Goal: Information Seeking & Learning: Learn about a topic

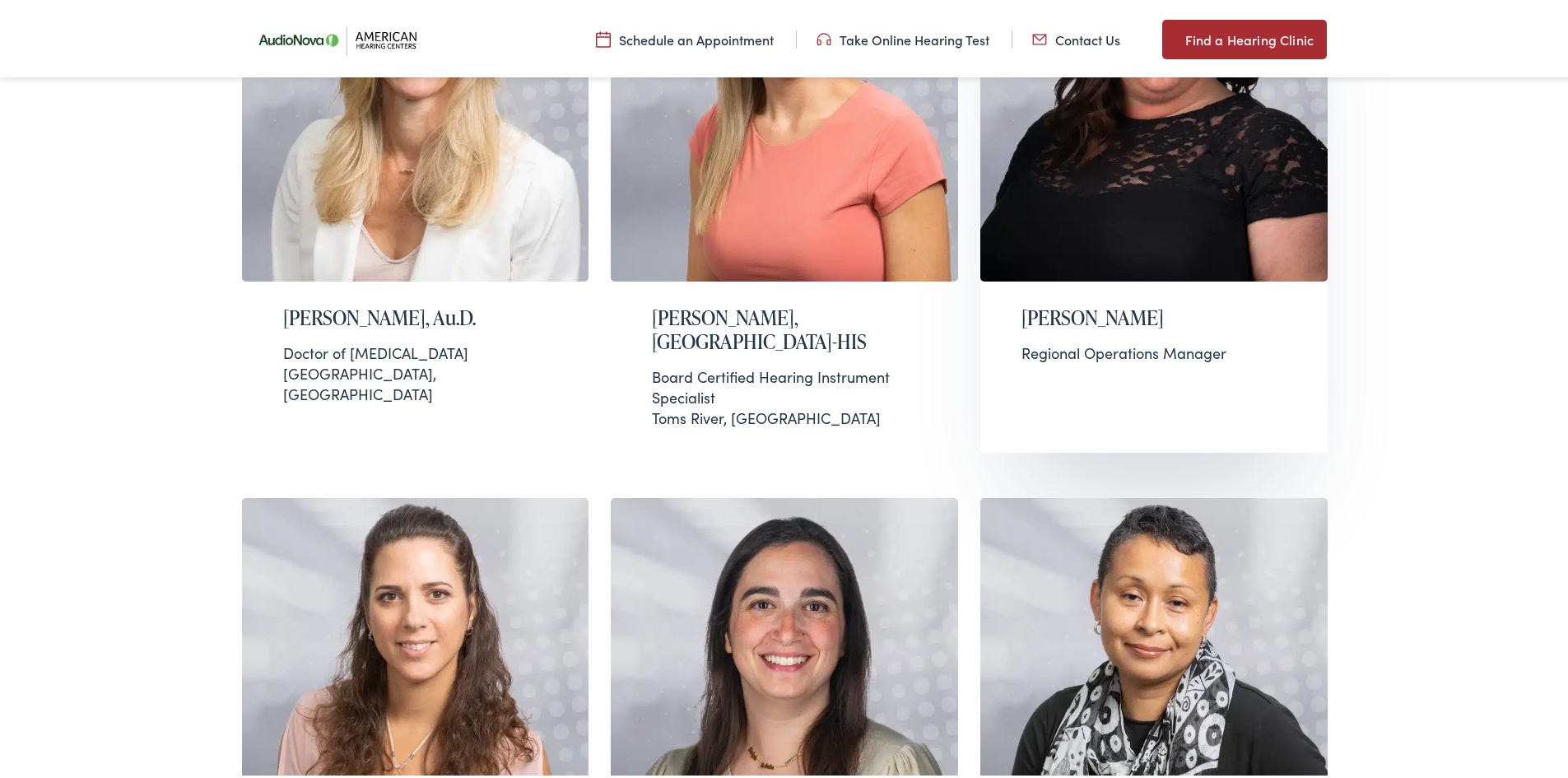
scroll to position [905, 0]
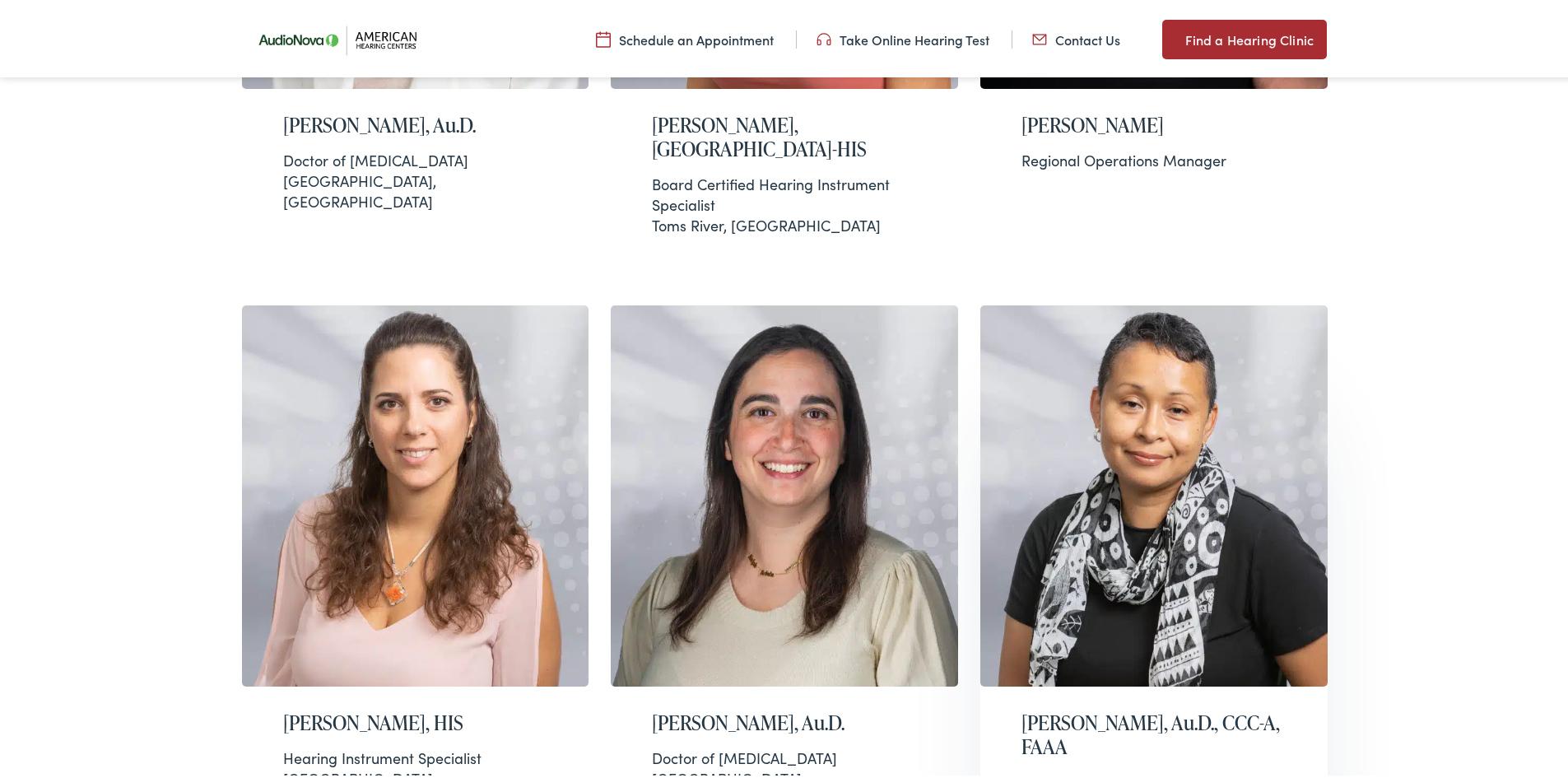
click at [1081, 709] on h2 "[PERSON_NAME], Au.D., CCC-A, FAAA" at bounding box center [1154, 732] width 265 height 48
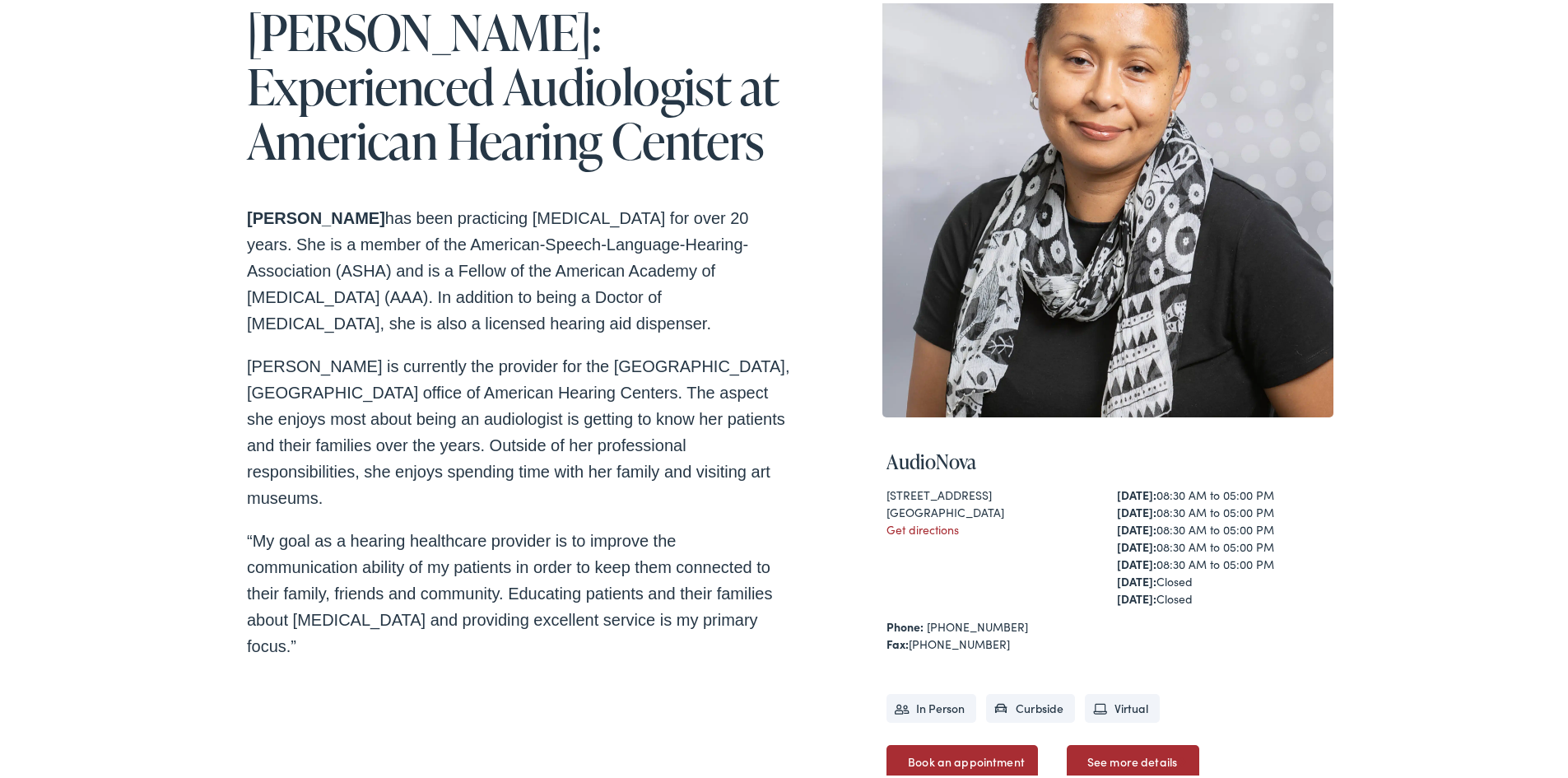
scroll to position [330, 0]
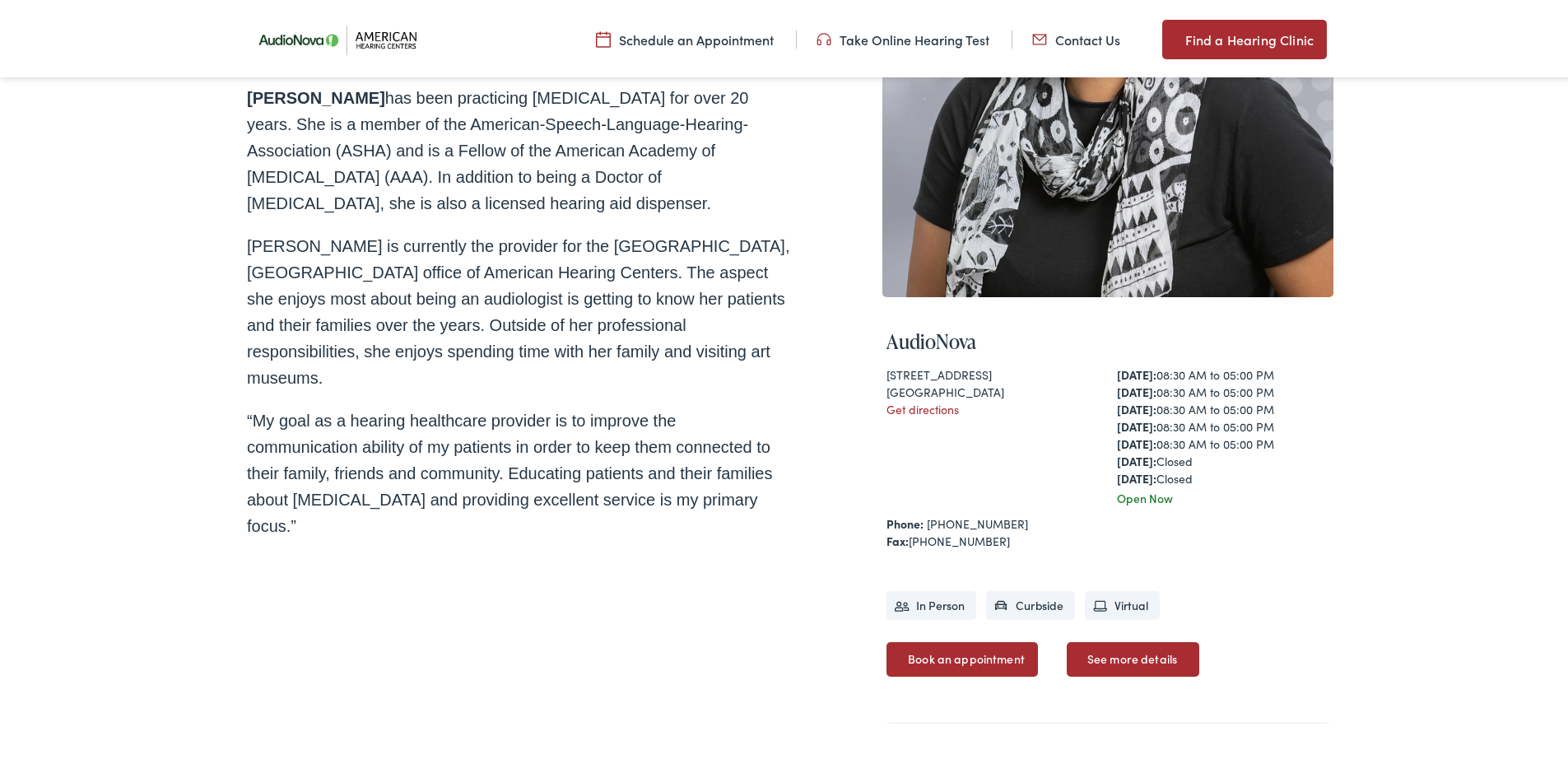
click at [668, 569] on div "Home / Meet the Team / [PERSON_NAME] [PERSON_NAME]: Experienced Audiologist at …" at bounding box center [519, 278] width 544 height 916
drag, startPoint x: 435, startPoint y: 676, endPoint x: 440, endPoint y: 651, distance: 25.5
click at [435, 670] on div "Home / Meet the Team / Janis Jenkins Janis Jenkins: Experienced Audiologist at …" at bounding box center [519, 278] width 544 height 916
click at [97, 292] on div "Home / Meet the Team / Janis Jenkins Janis Jenkins: Experienced Audiologist at …" at bounding box center [790, 307] width 1580 height 1023
click at [612, 634] on div "Home / Meet the Team / Janis Jenkins Janis Jenkins: Experienced Audiologist at …" at bounding box center [519, 278] width 544 height 916
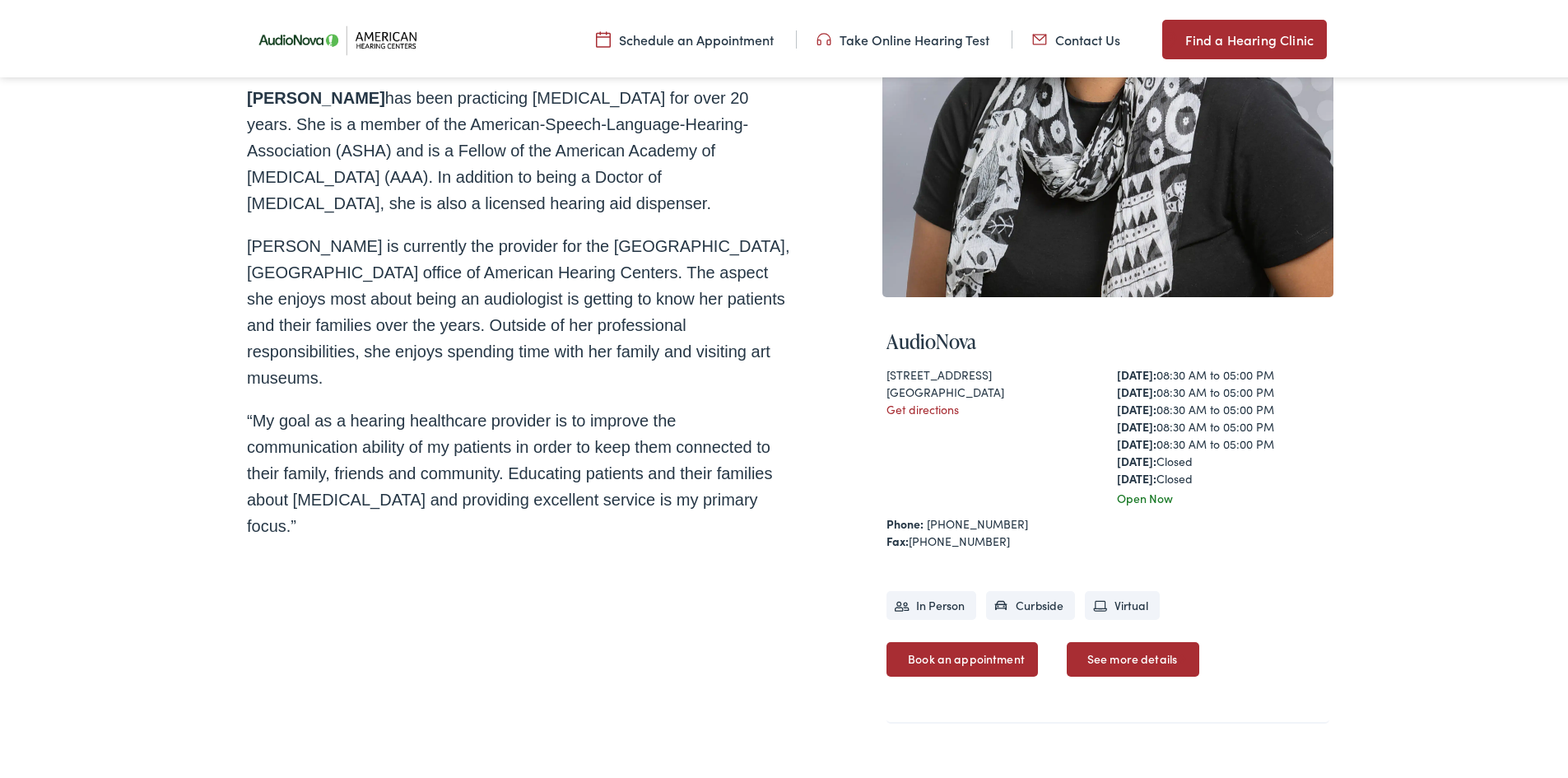
click at [596, 557] on div "Home / Meet the Team / Janis Jenkins Janis Jenkins: Experienced Audiologist at …" at bounding box center [519, 278] width 544 height 916
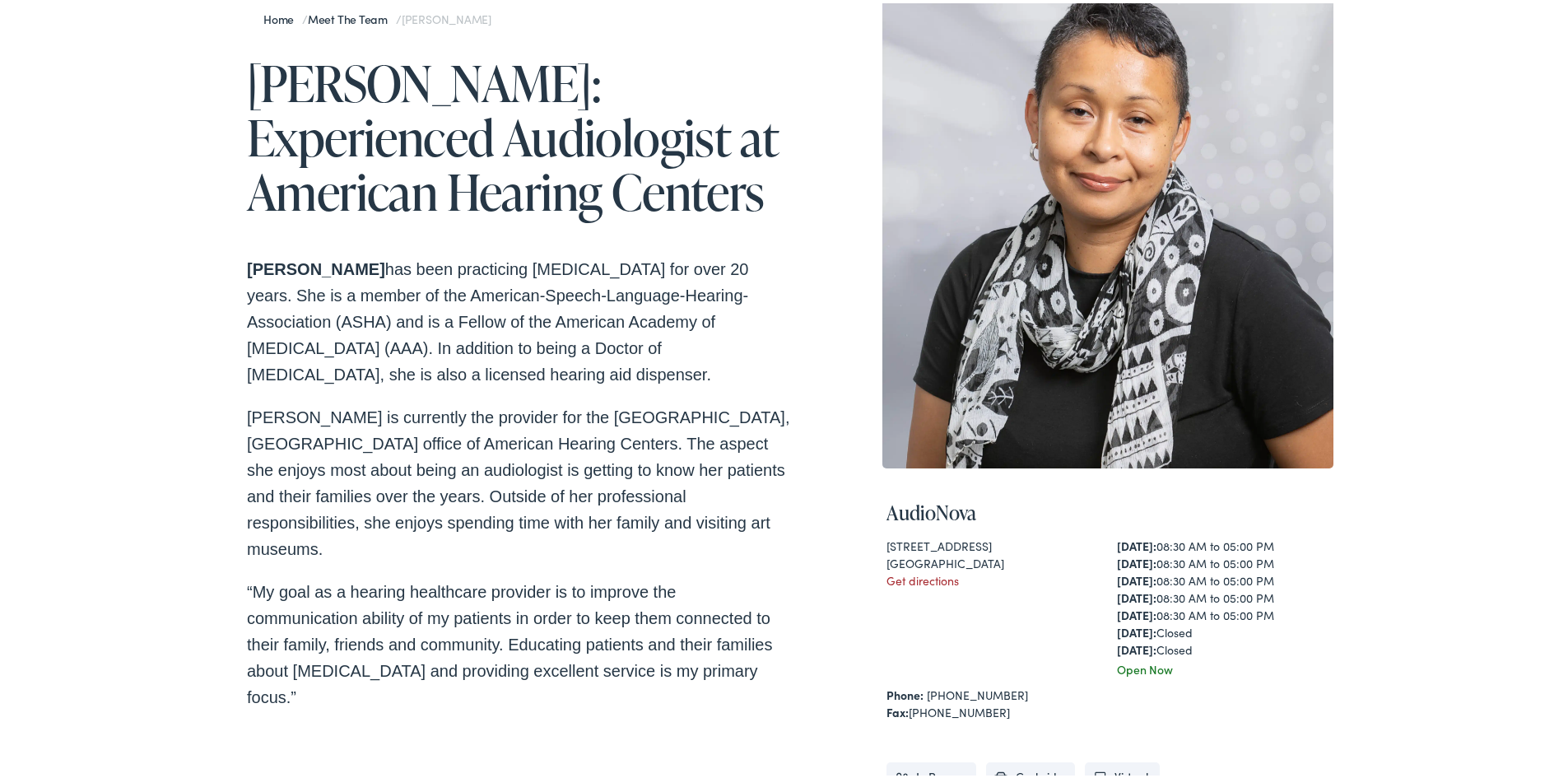
scroll to position [0, 0]
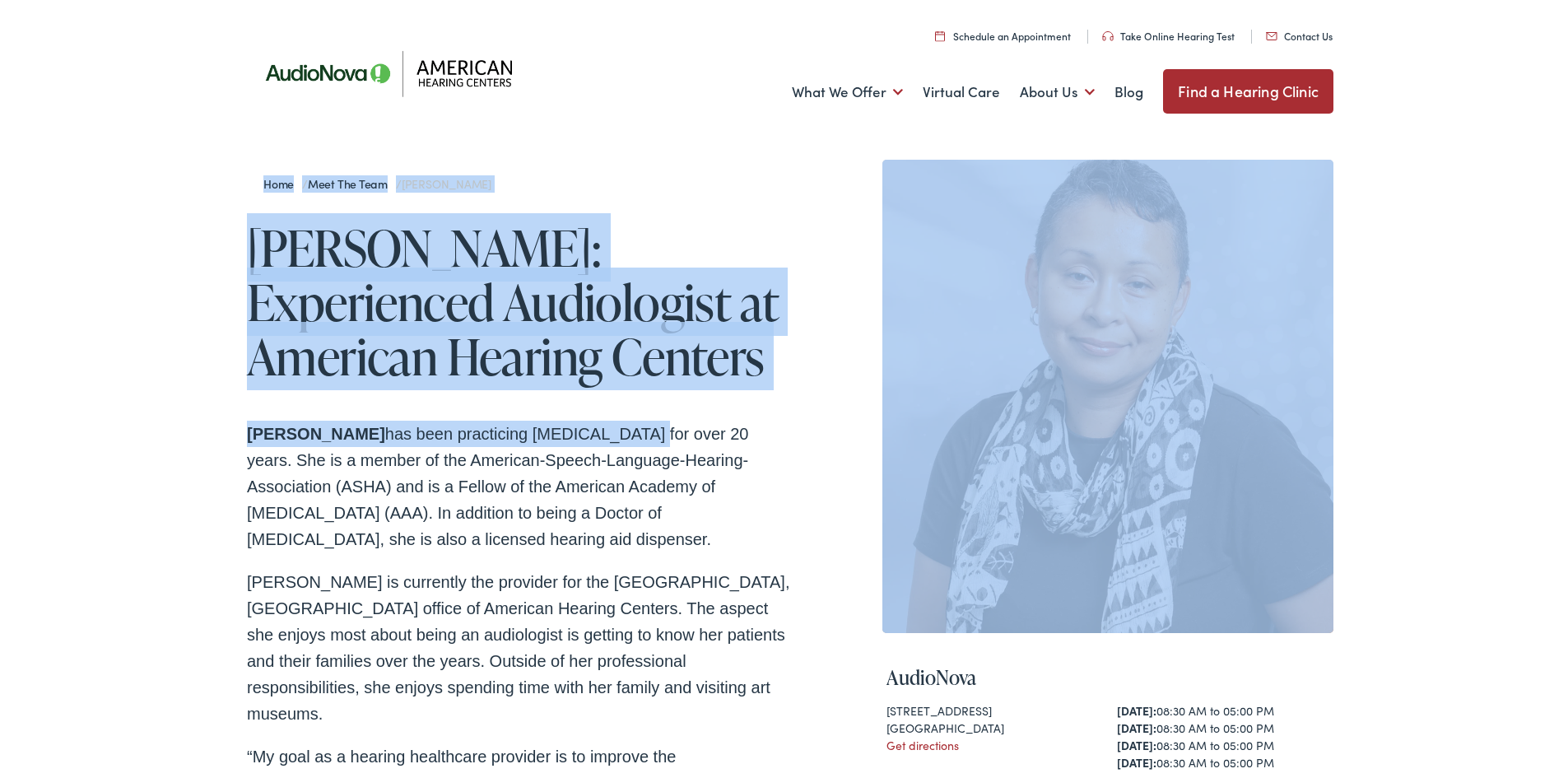
drag, startPoint x: 222, startPoint y: 178, endPoint x: 633, endPoint y: 397, distance: 465.7
click at [632, 397] on div "Home / Meet the Team / Janis Jenkins Janis Jenkins: Experienced Audiologist at …" at bounding box center [790, 643] width 1580 height 1023
drag, startPoint x: 633, startPoint y: 397, endPoint x: 488, endPoint y: 422, distance: 147.1
click at [631, 398] on div "Home / Meet the Team / Janis Jenkins Janis Jenkins: Experienced Audiologist at …" at bounding box center [519, 614] width 544 height 916
click at [173, 371] on div "Home / Meet the Team / Janis Jenkins Janis Jenkins: Experienced Audiologist at …" at bounding box center [790, 643] width 1580 height 1023
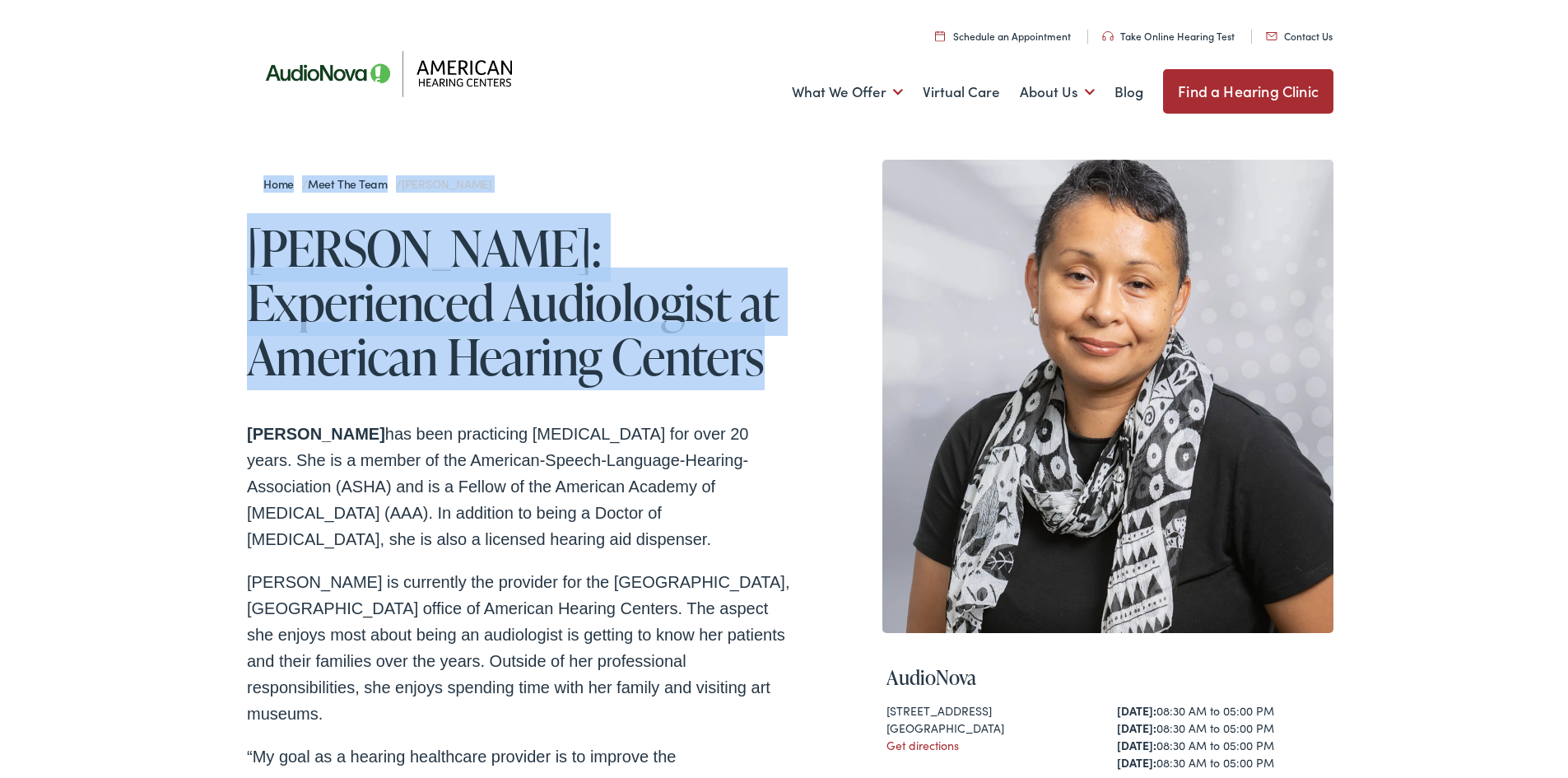
drag, startPoint x: 585, startPoint y: 366, endPoint x: 191, endPoint y: 176, distance: 437.4
click at [205, 189] on div "Home / Meet the Team / Janis Jenkins Janis Jenkins: Experienced Audiologist at …" at bounding box center [790, 643] width 1580 height 1023
click at [191, 176] on div "Home / Meet the Team / Janis Jenkins Janis Jenkins: Experienced Audiologist at …" at bounding box center [790, 643] width 1580 height 1023
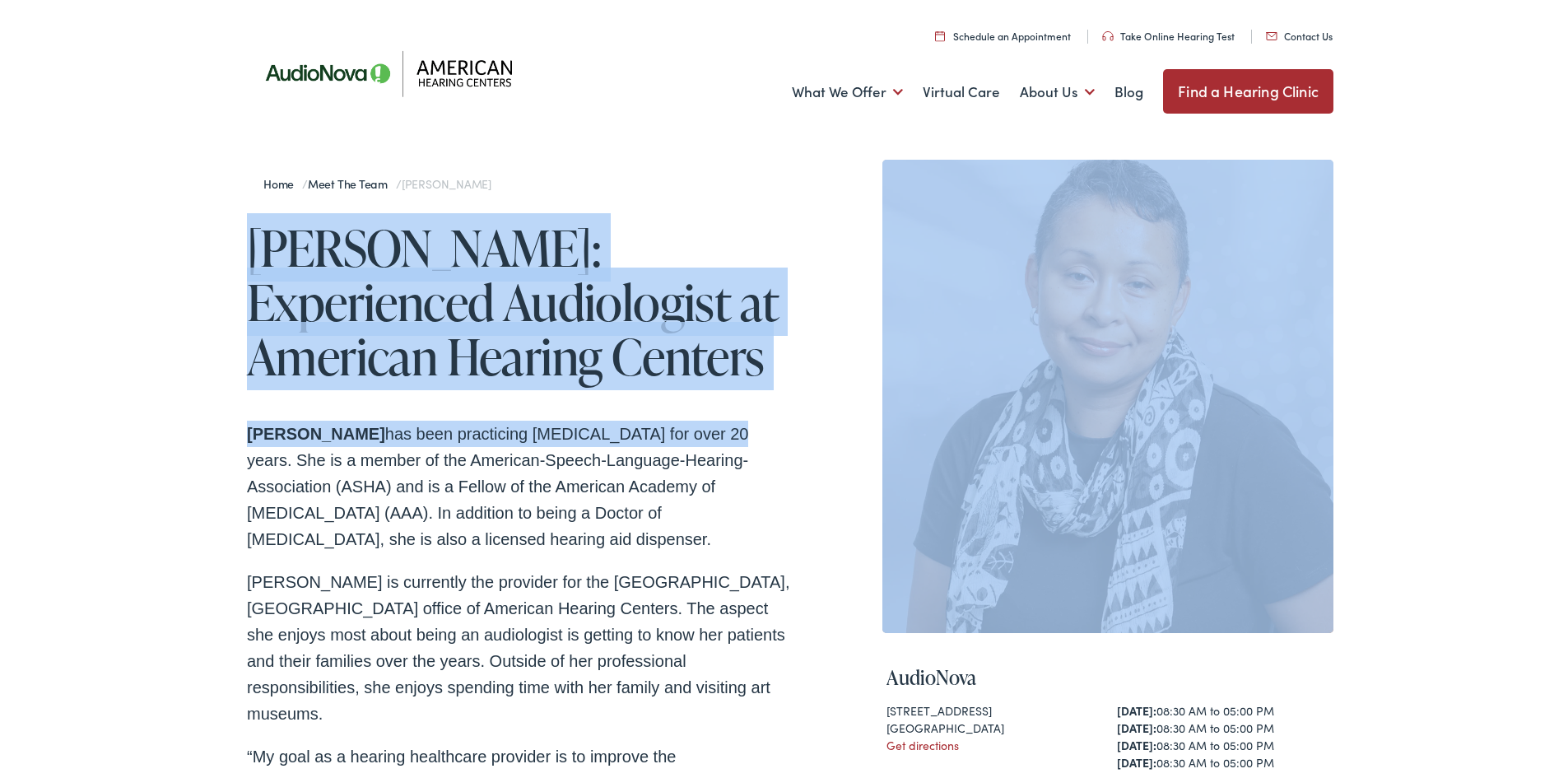
drag, startPoint x: 710, startPoint y: 387, endPoint x: 153, endPoint y: 230, distance: 578.7
click at [175, 244] on div "Home / Meet the Team / Janis Jenkins Janis Jenkins: Experienced Audiologist at …" at bounding box center [790, 643] width 1580 height 1023
click at [141, 227] on div "Home / Meet the Team / Janis Jenkins Janis Jenkins: Experienced Audiologist at …" at bounding box center [790, 643] width 1580 height 1023
drag, startPoint x: 667, startPoint y: 401, endPoint x: 62, endPoint y: 212, distance: 633.8
click at [64, 218] on div "Home / Meet the Team / Janis Jenkins Janis Jenkins: Experienced Audiologist at …" at bounding box center [790, 643] width 1580 height 1023
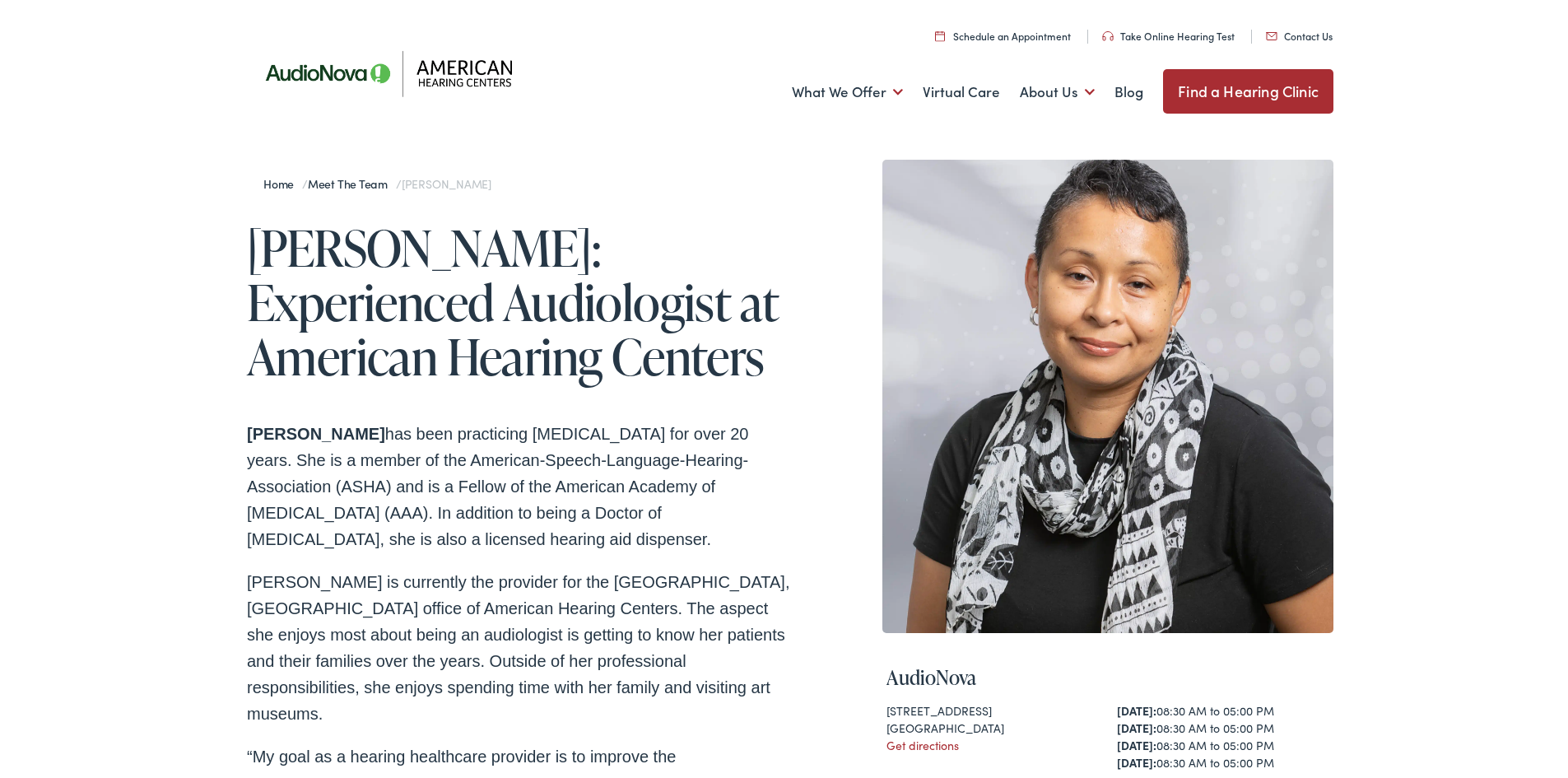
click at [706, 414] on div "Home / Meet the Team / Janis Jenkins Janis Jenkins: Experienced Audiologist at …" at bounding box center [519, 614] width 544 height 916
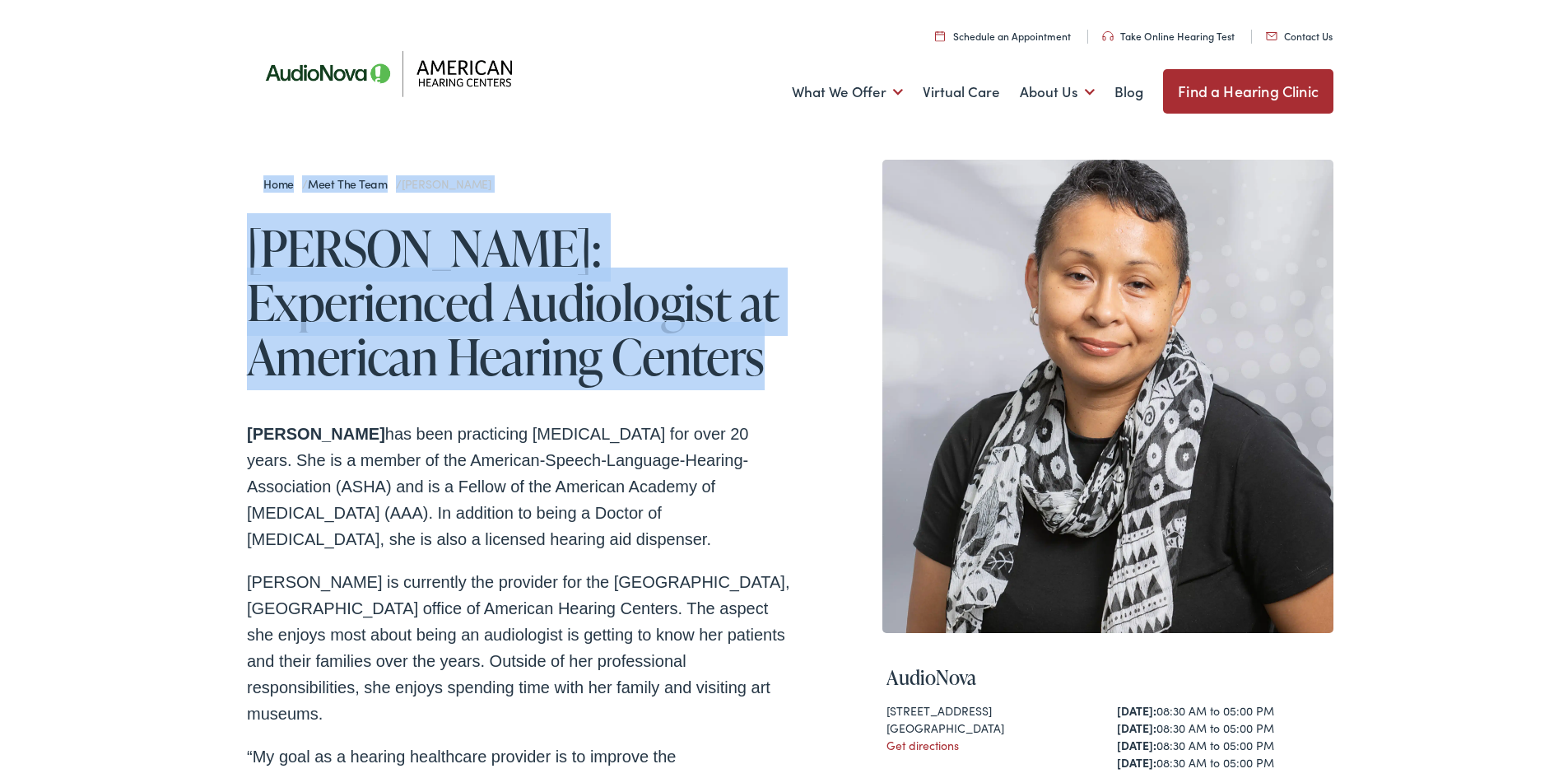
drag, startPoint x: 640, startPoint y: 367, endPoint x: 63, endPoint y: 183, distance: 605.6
click at [72, 199] on div "Home / Meet the Team / Janis Jenkins Janis Jenkins: Experienced Audiologist at …" at bounding box center [790, 643] width 1580 height 1023
click at [63, 183] on div "Home / Meet the Team / Janis Jenkins Janis Jenkins: Experienced Audiologist at …" at bounding box center [790, 643] width 1580 height 1023
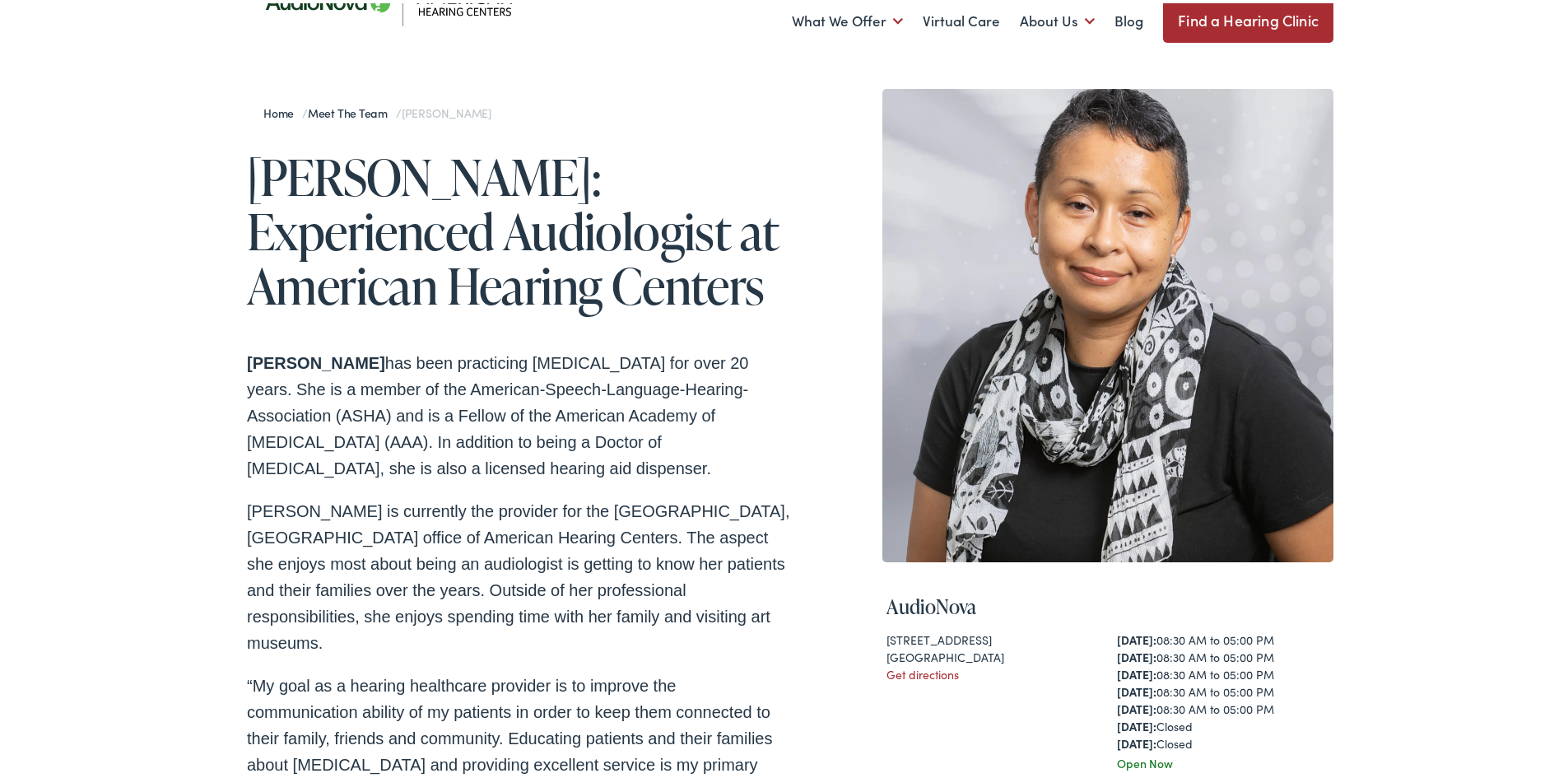
scroll to position [164, 0]
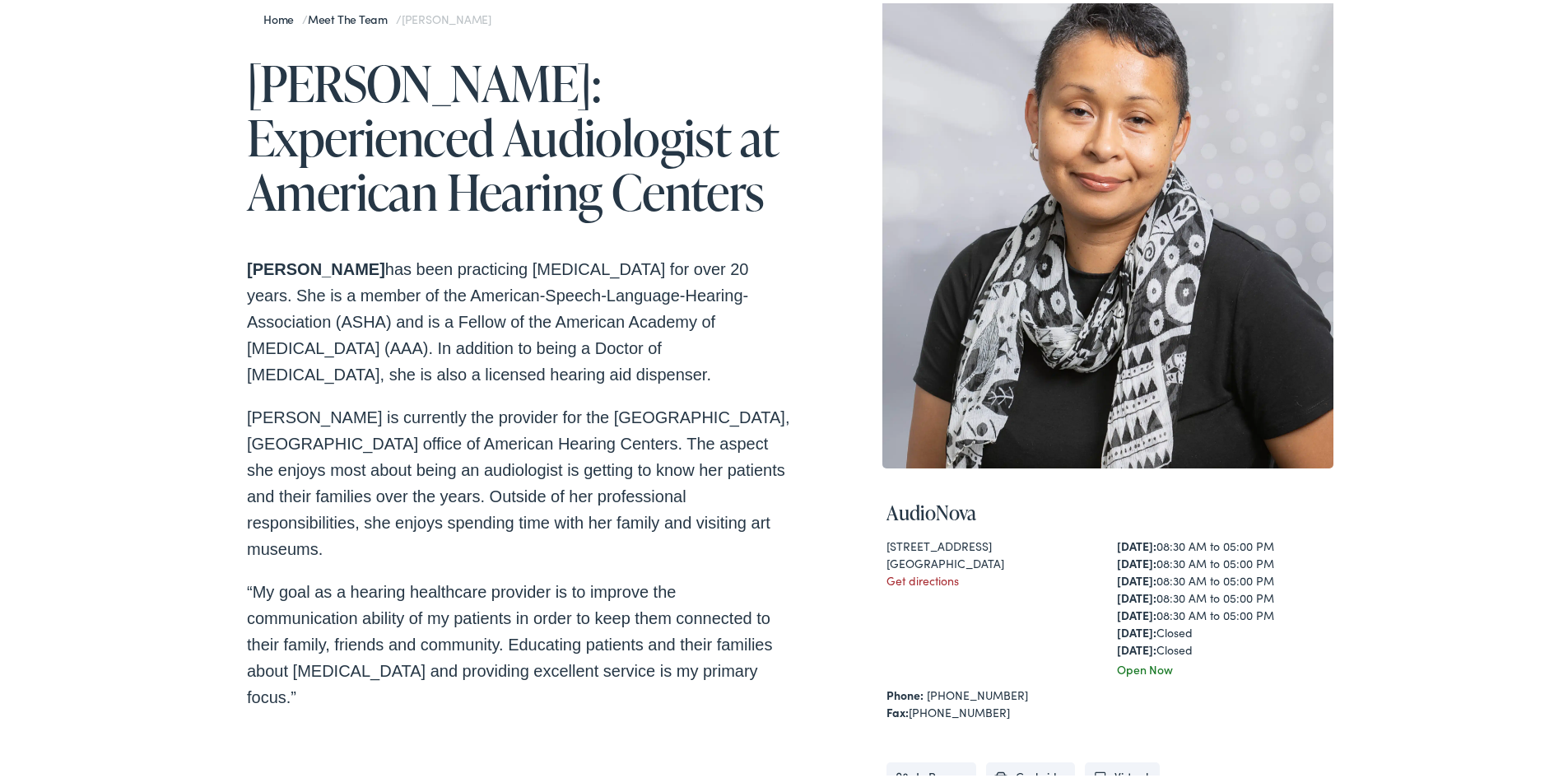
click at [882, 591] on div "AudioNova 205 Omni Drive Hillsborough , NJ 08844 Get directions Monday: 08:30 A…" at bounding box center [1108, 686] width 451 height 443
click at [850, 534] on div "Home / Meet the Team / Janis Jenkins Janis Jenkins: Experienced Audiologist at …" at bounding box center [790, 449] width 1086 height 916
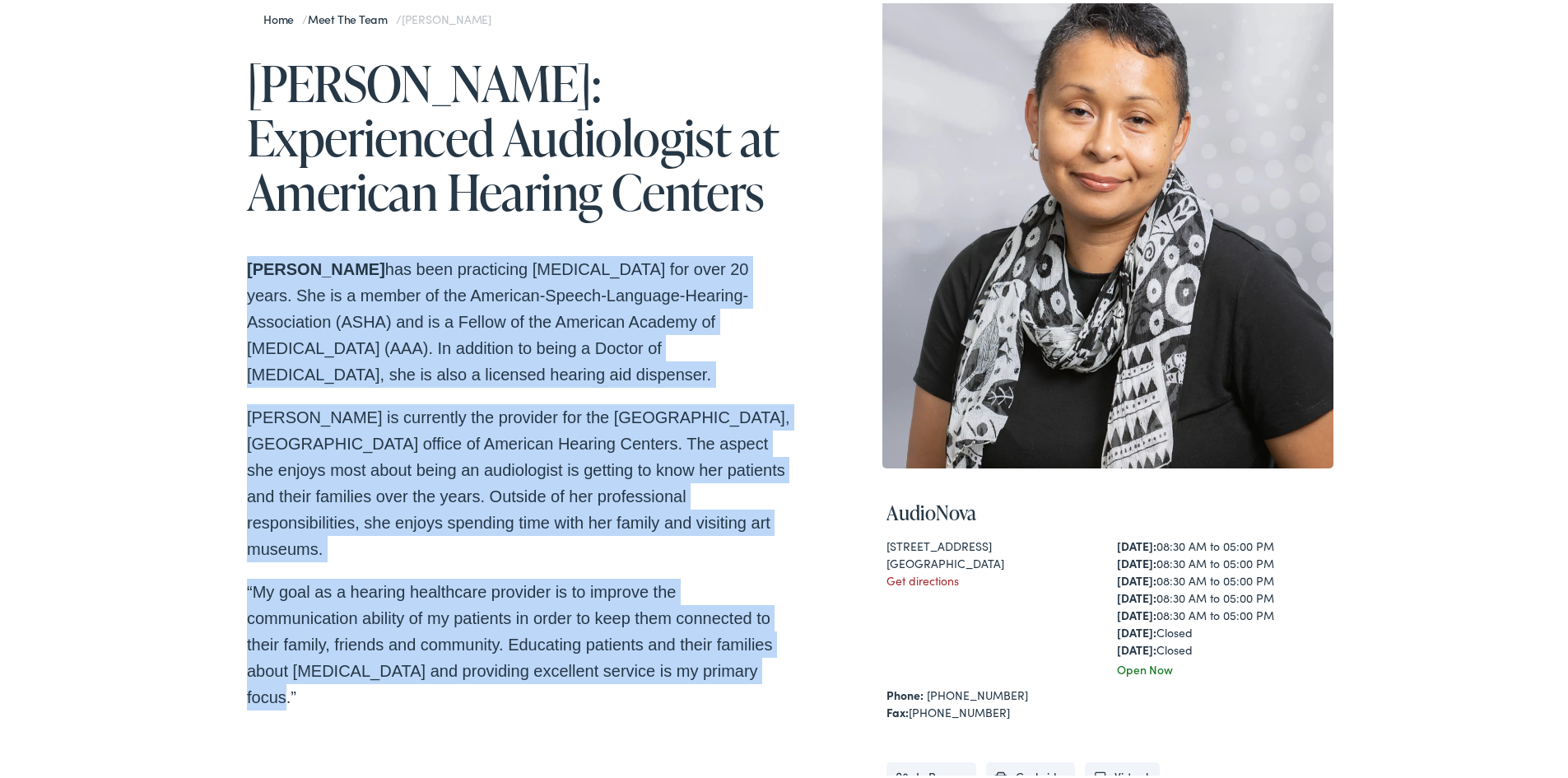
drag, startPoint x: 207, startPoint y: 266, endPoint x: 796, endPoint y: 672, distance: 715.4
click at [796, 672] on div "Home / Meet the Team / Janis Jenkins Janis Jenkins: Experienced Audiologist at …" at bounding box center [790, 478] width 1580 height 1023
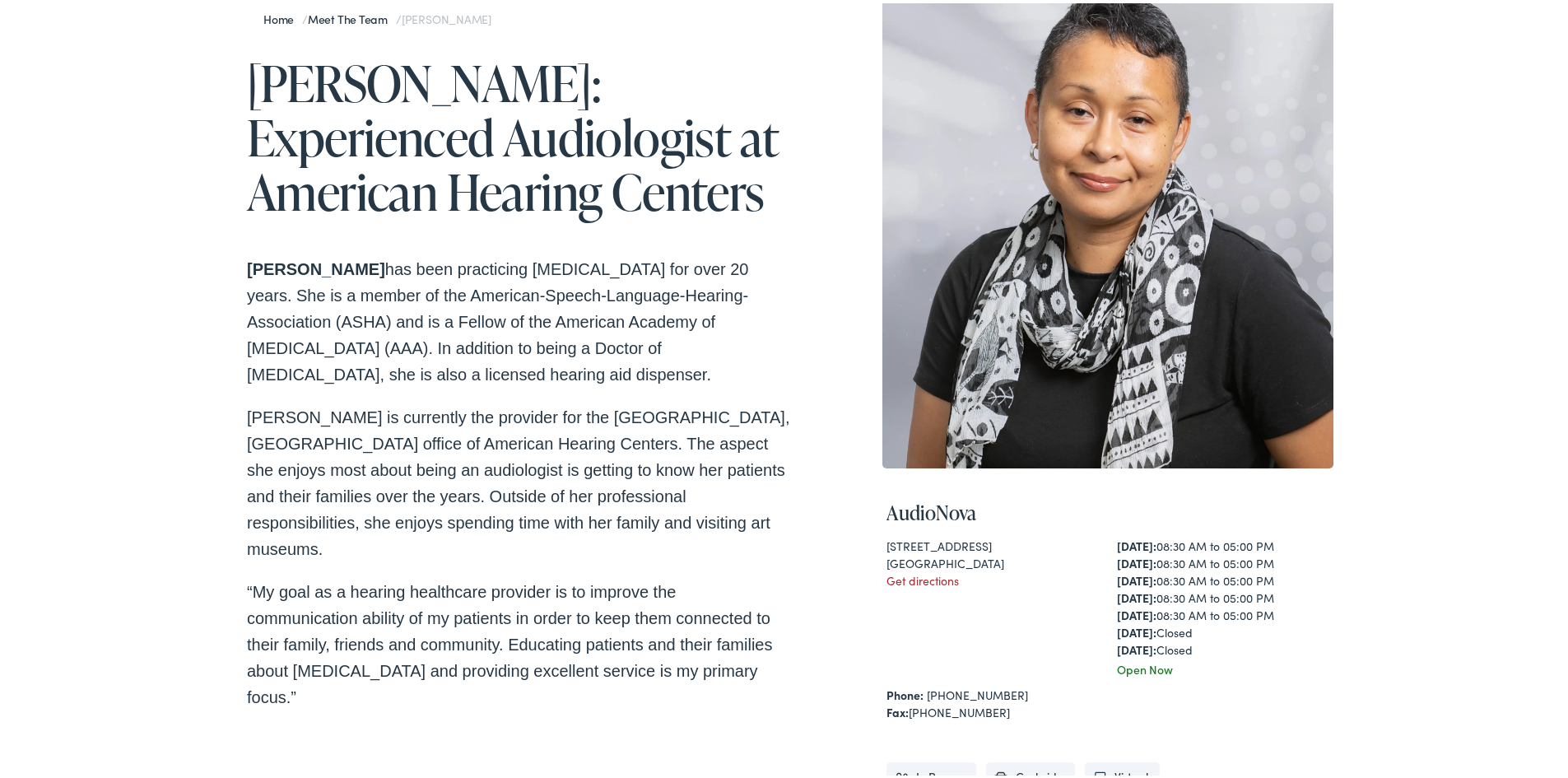
click at [132, 206] on div "Home / Meet the Team / Janis Jenkins Janis Jenkins: Experienced Audiologist at …" at bounding box center [790, 478] width 1580 height 1023
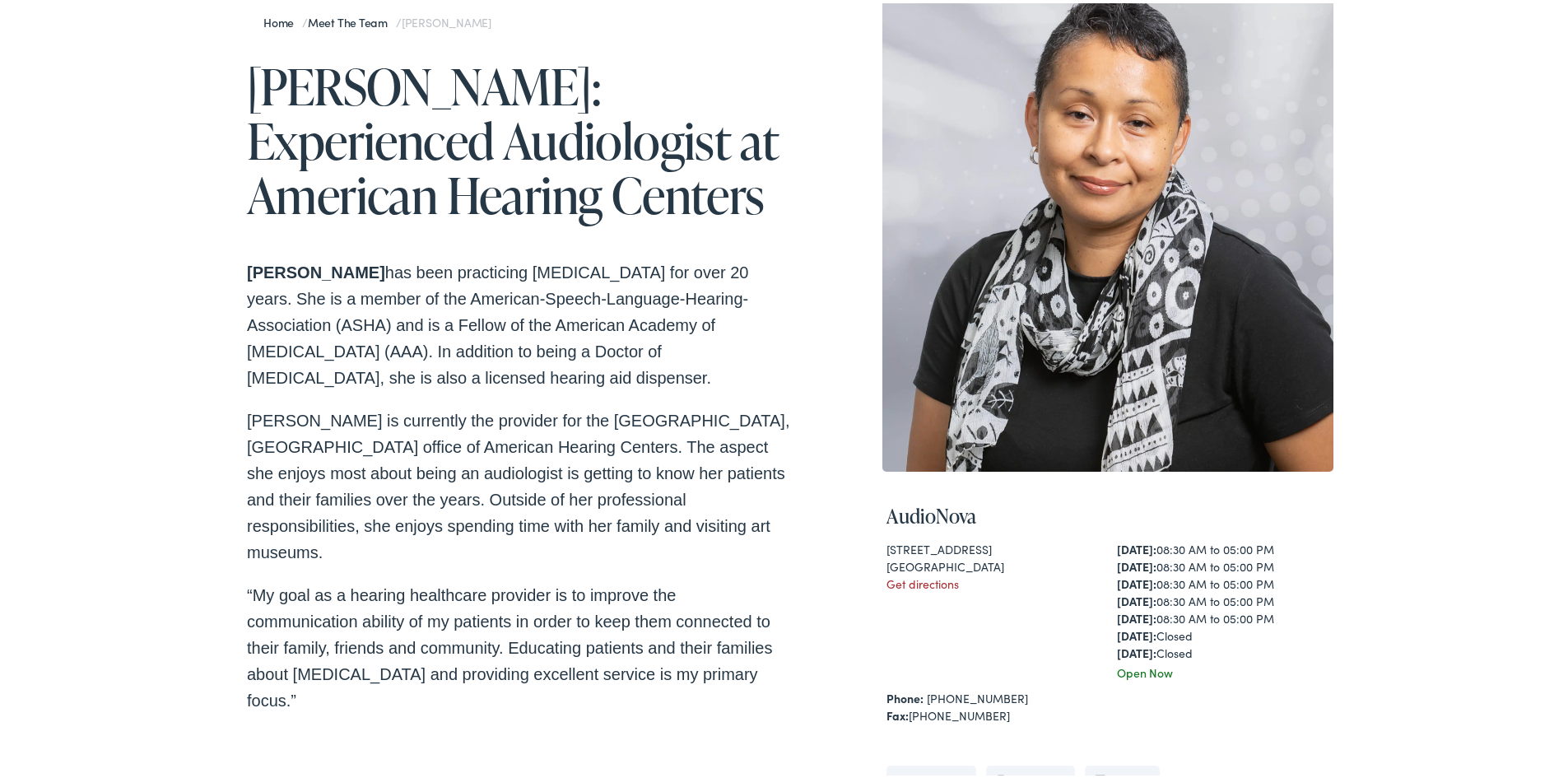
scroll to position [0, 0]
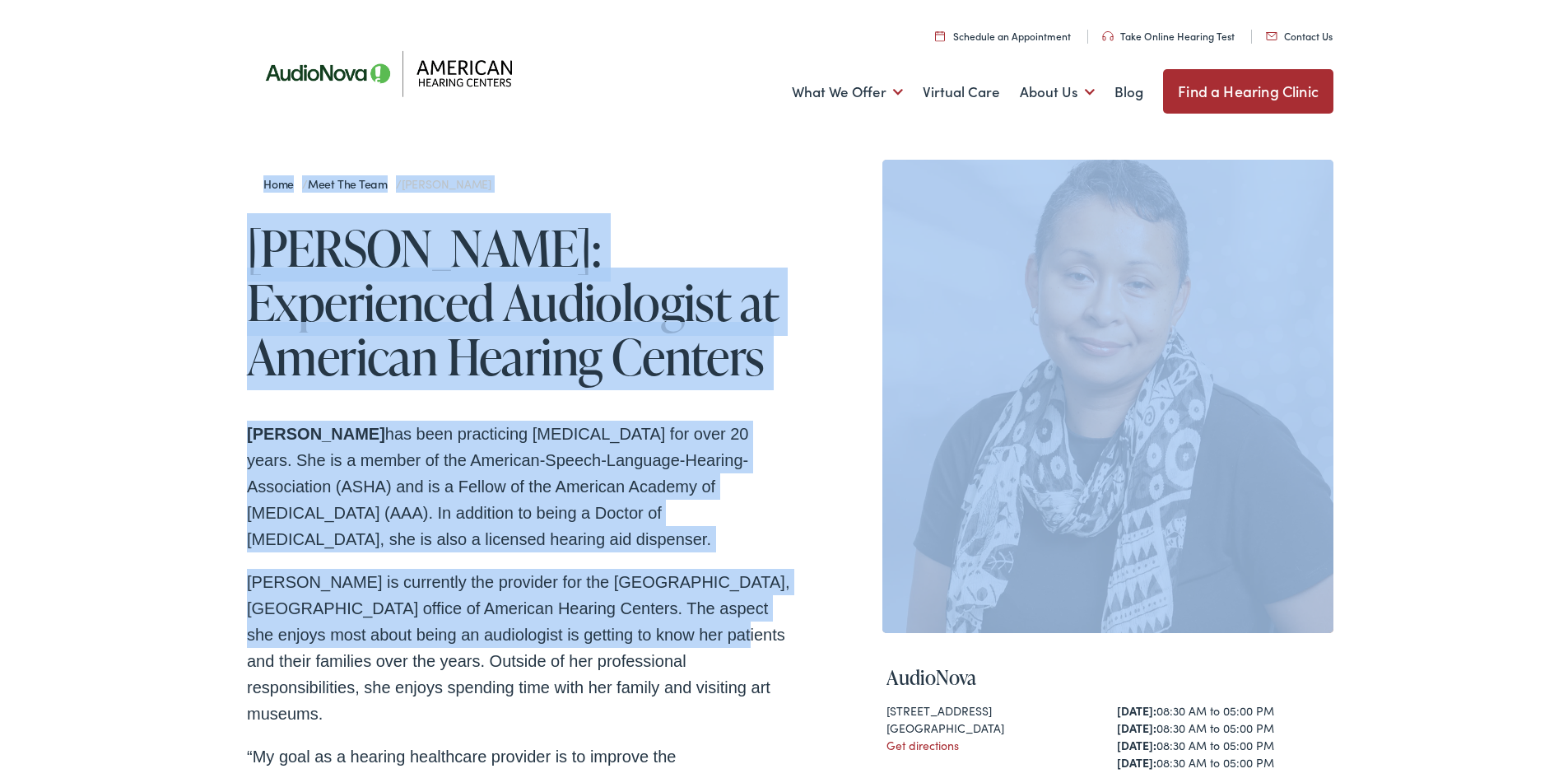
drag, startPoint x: 216, startPoint y: 214, endPoint x: 652, endPoint y: 620, distance: 595.8
click at [652, 620] on div "Home / Meet the Team / Janis Jenkins Janis Jenkins: Experienced Audiologist at …" at bounding box center [790, 643] width 1580 height 1023
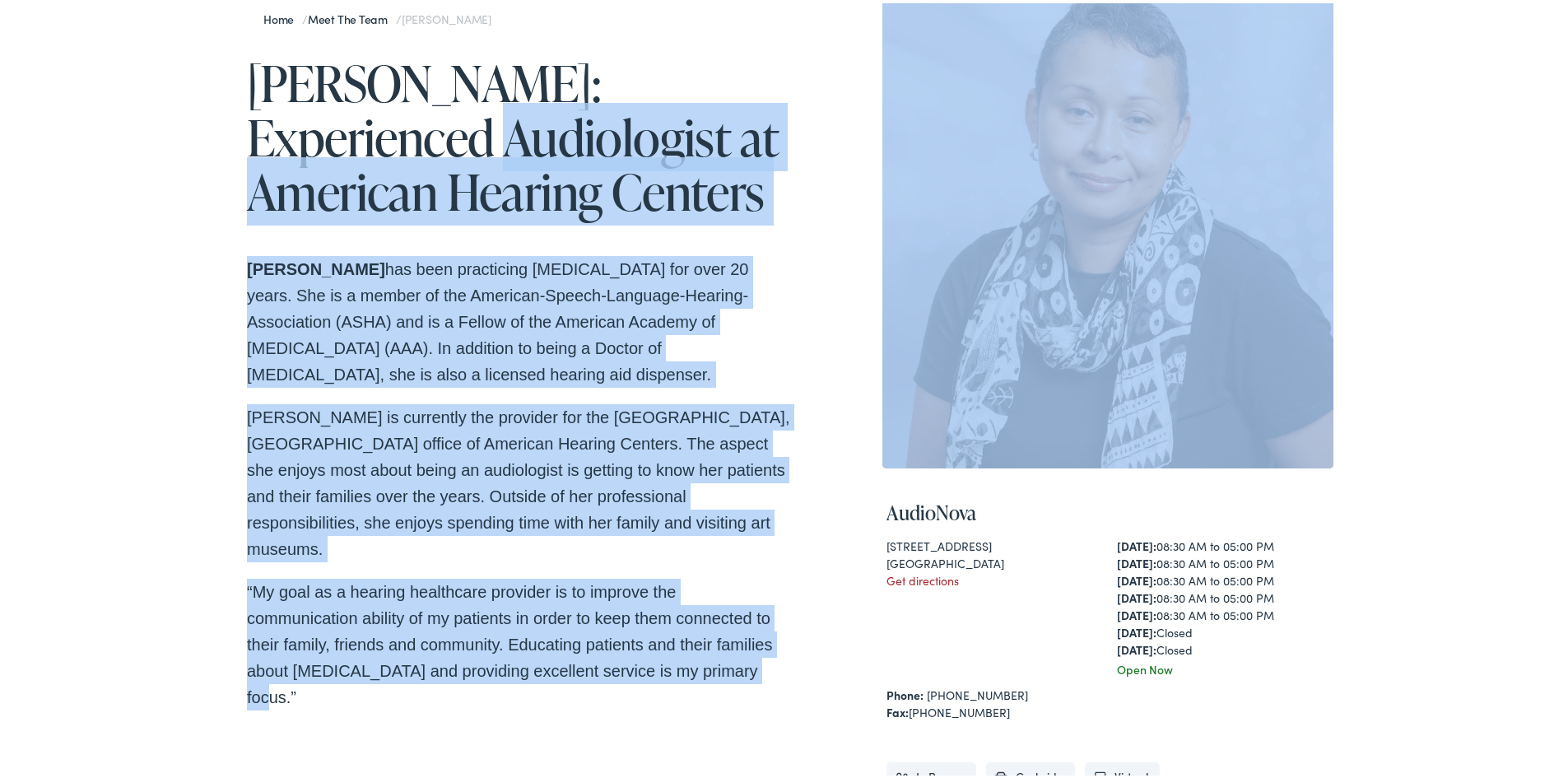
drag, startPoint x: 753, startPoint y: 648, endPoint x: 218, endPoint y: 114, distance: 755.9
click at [221, 117] on div "Home / Meet the Team / Janis Jenkins Janis Jenkins: Experienced Audiologist at …" at bounding box center [790, 478] width 1580 height 1023
click at [185, 108] on div "Home / Meet the Team / Janis Jenkins Janis Jenkins: Experienced Audiologist at …" at bounding box center [790, 478] width 1580 height 1023
drag, startPoint x: 796, startPoint y: 615, endPoint x: 826, endPoint y: 603, distance: 32.3
click at [796, 615] on div "Home / Meet the Team / Janis Jenkins Janis Jenkins: Experienced Audiologist at …" at bounding box center [790, 449] width 1086 height 916
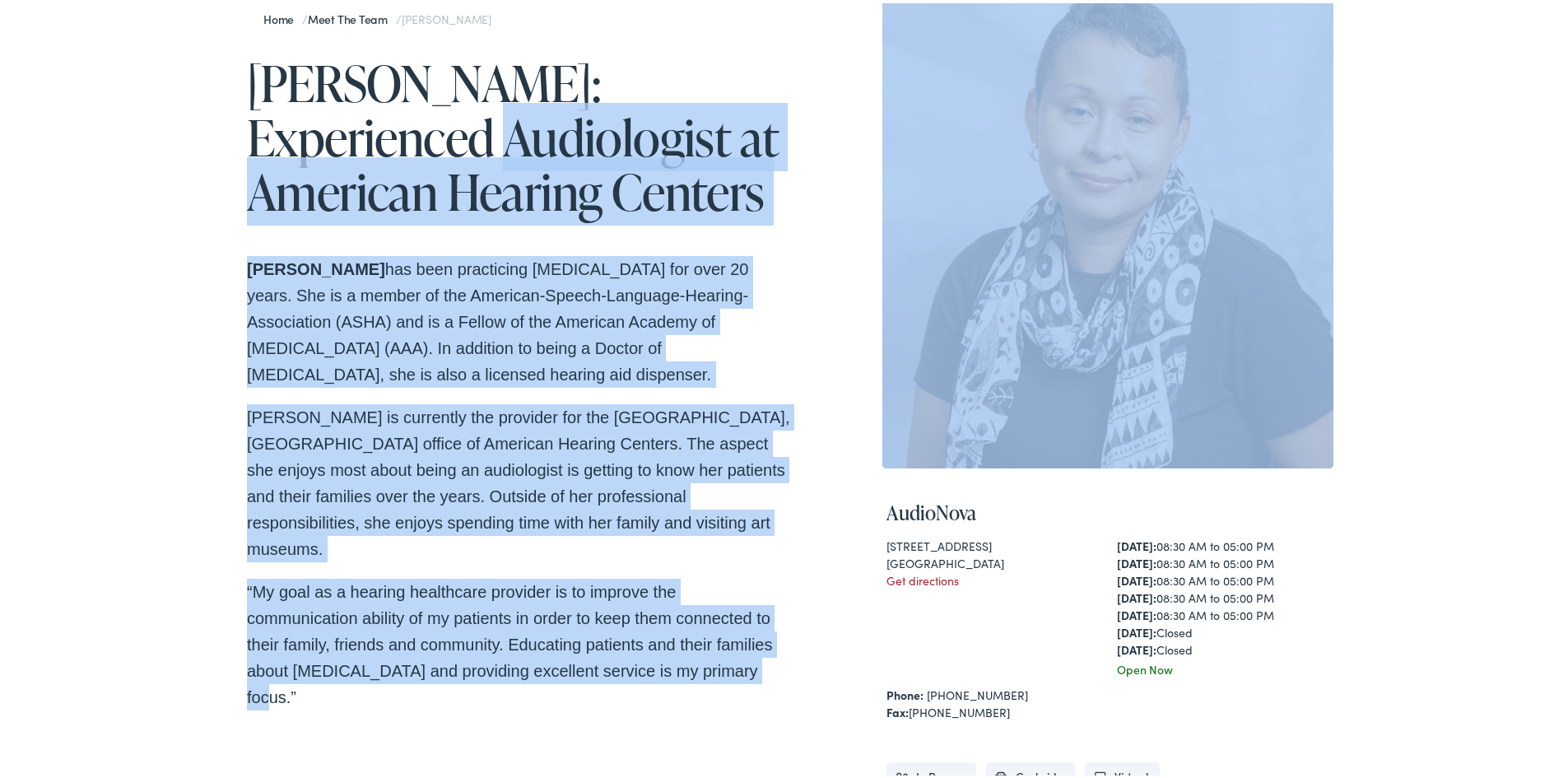
scroll to position [0, 0]
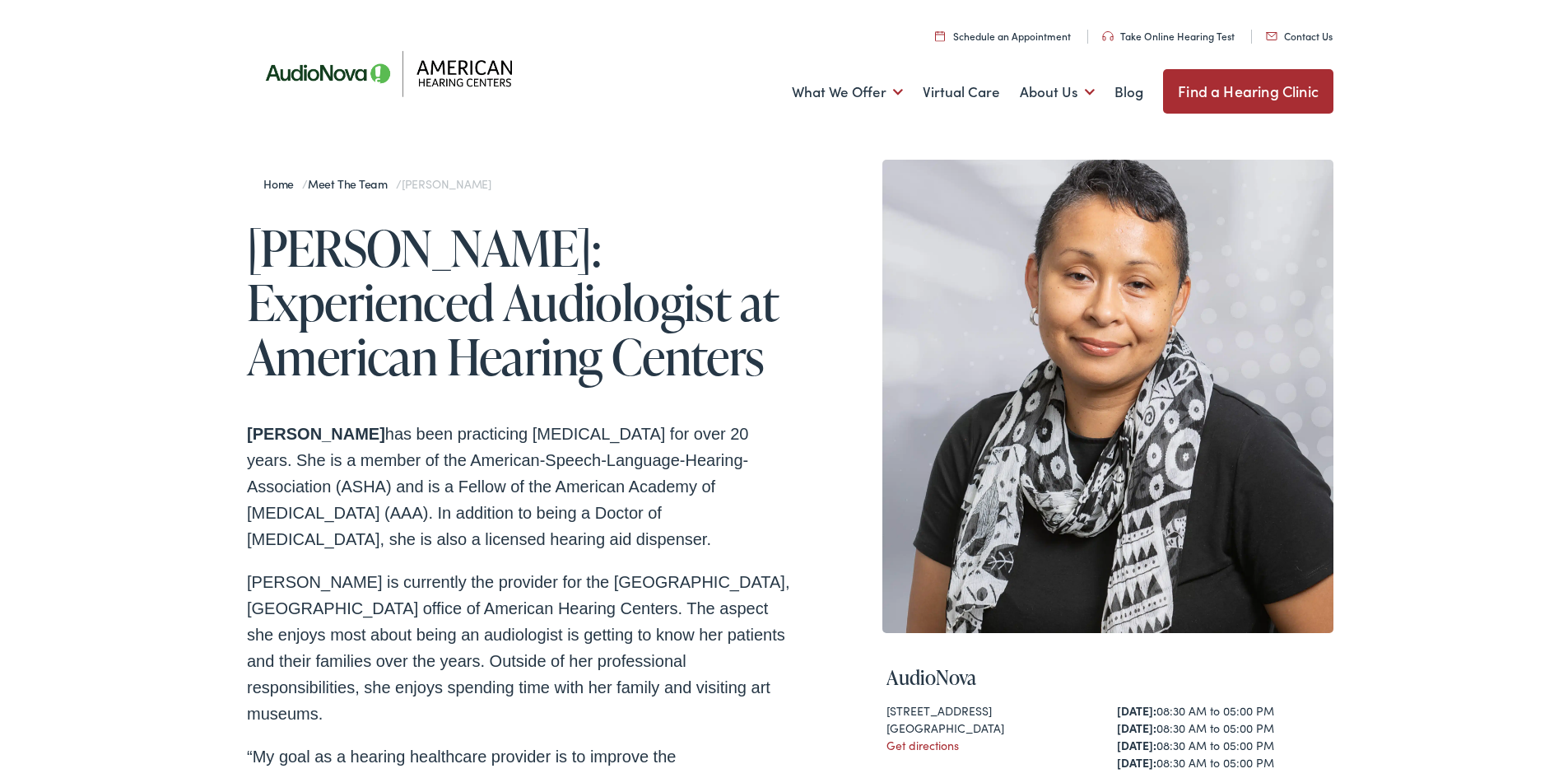
click at [307, 131] on div "Home / Meet the Team / Janis Jenkins Janis Jenkins: Experienced Audiologist at …" at bounding box center [790, 643] width 1580 height 1023
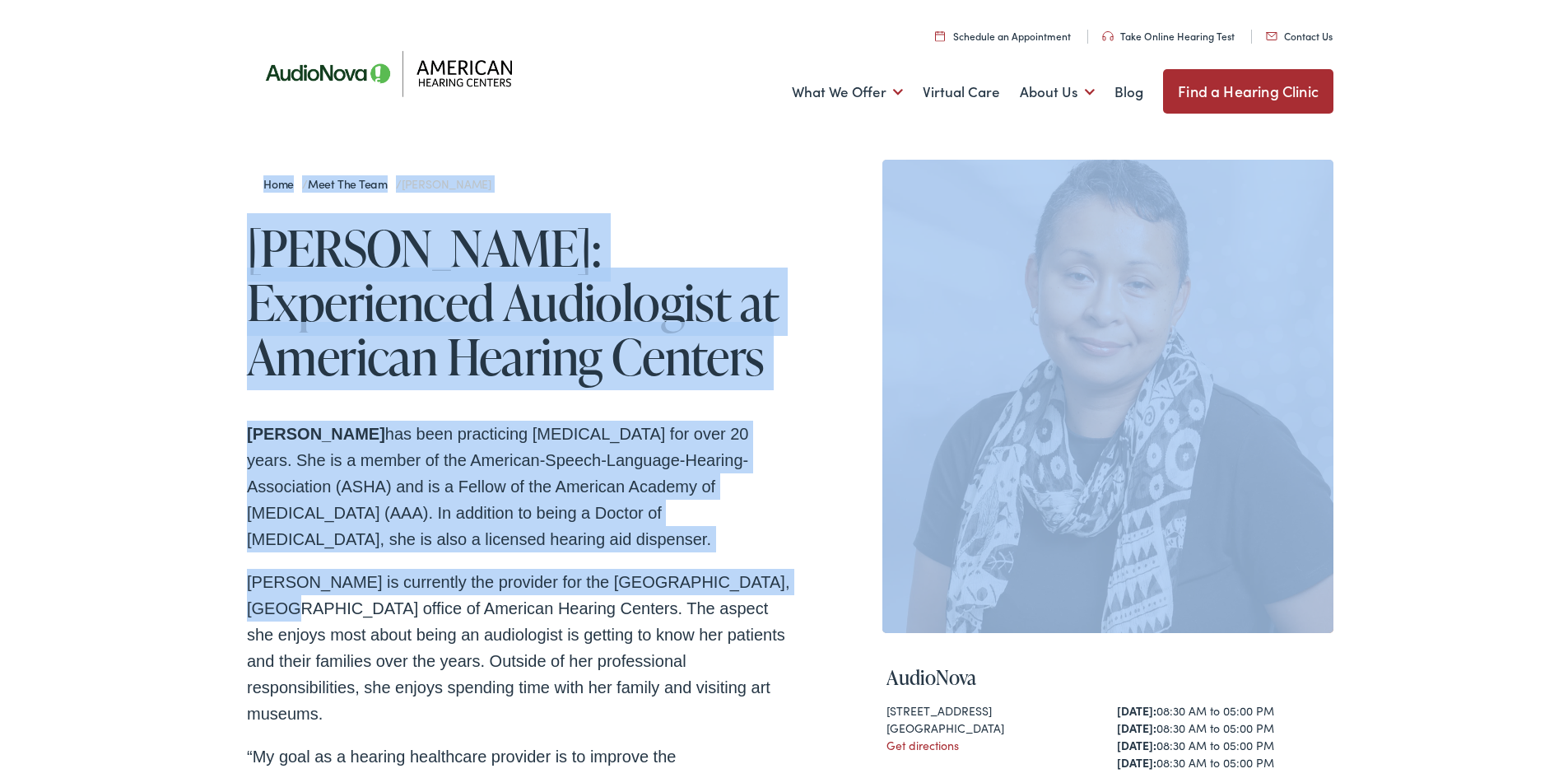
drag, startPoint x: 195, startPoint y: 150, endPoint x: 758, endPoint y: 600, distance: 720.7
click at [760, 594] on div "Home / Meet the Team / Janis Jenkins Janis Jenkins: Experienced Audiologist at …" at bounding box center [790, 643] width 1580 height 1023
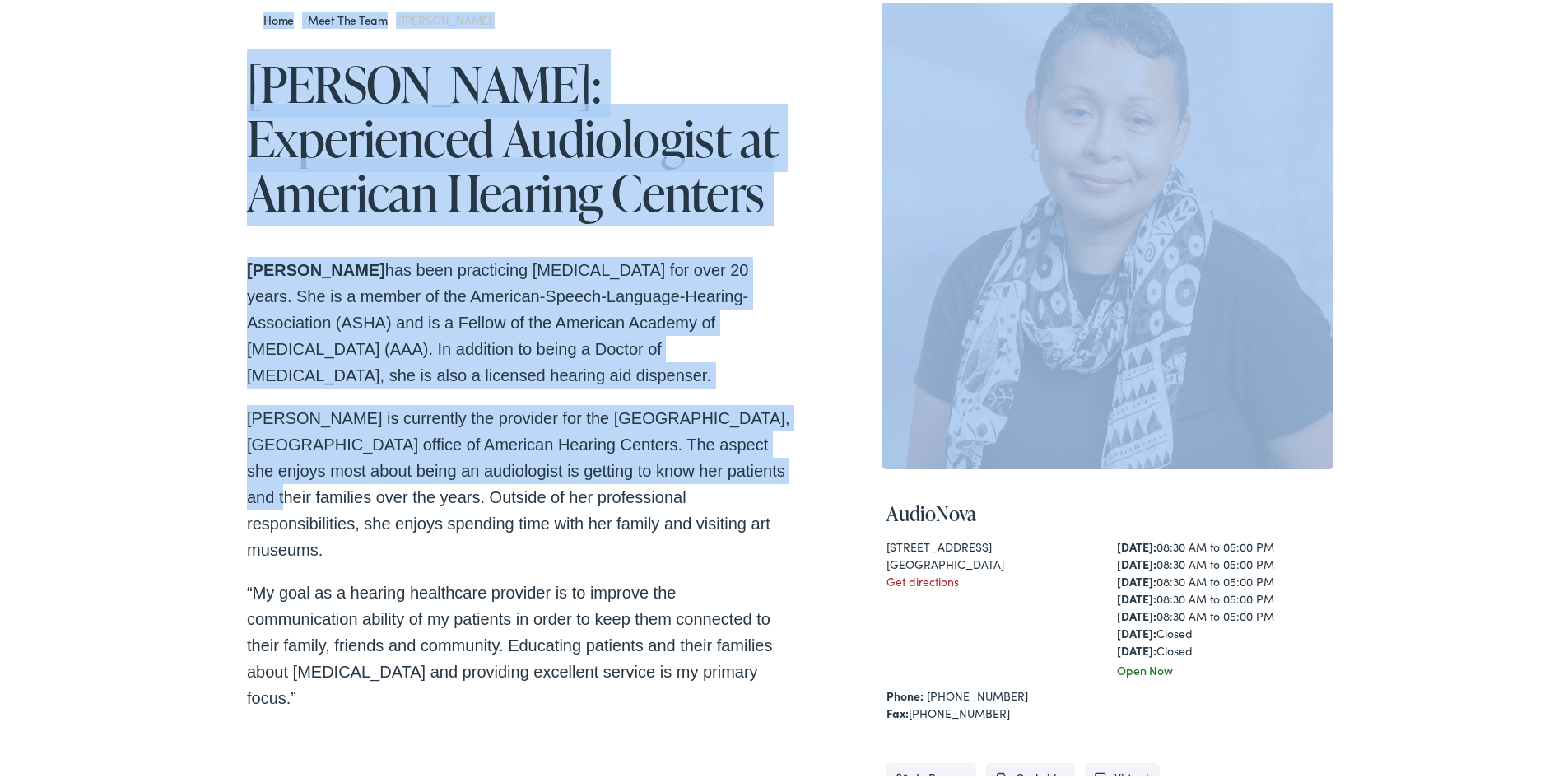
scroll to position [164, 0]
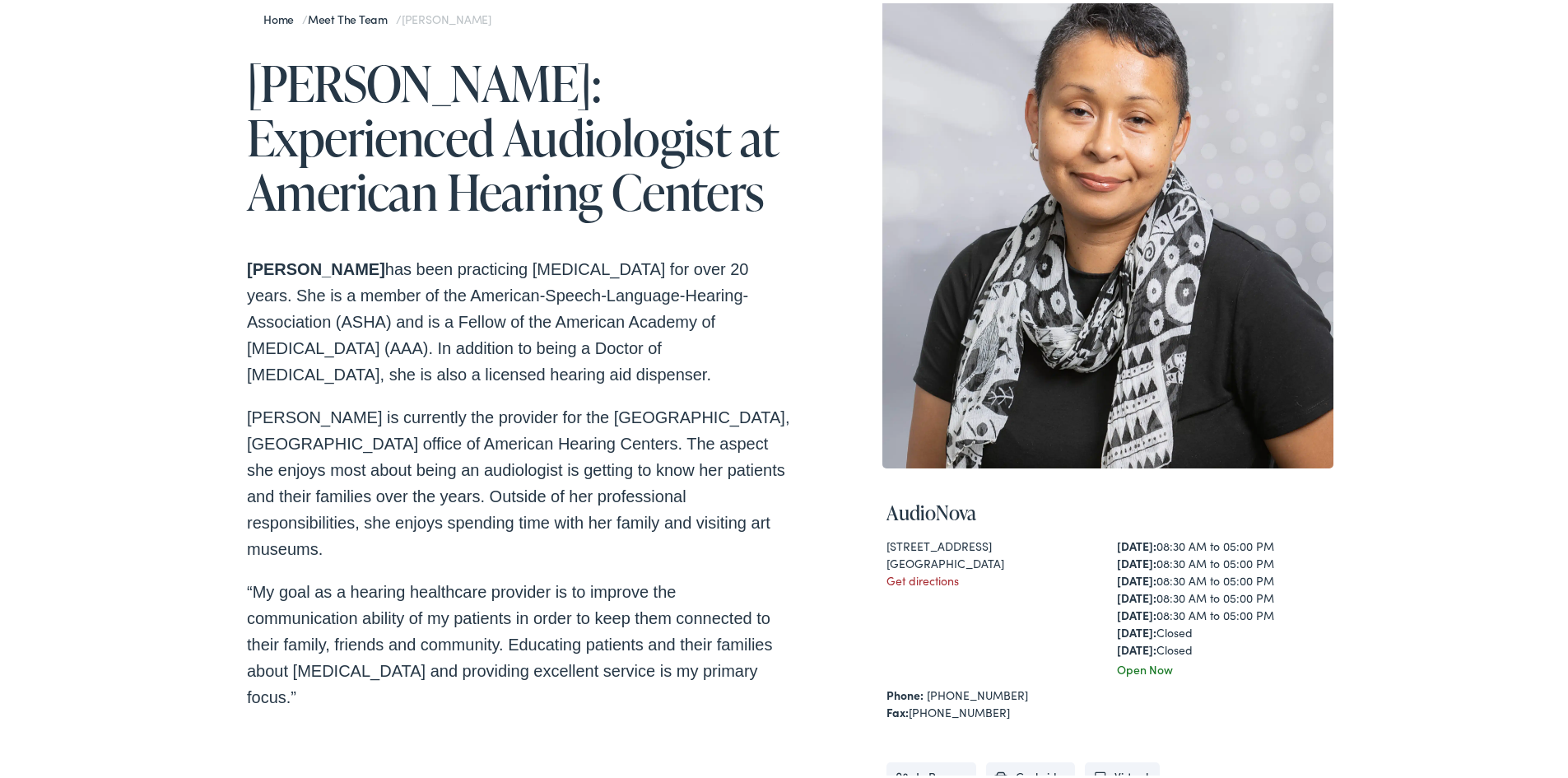
click at [705, 576] on p "“My goal as a hearing healthcare provider is to improve the communication abili…" at bounding box center [519, 641] width 544 height 131
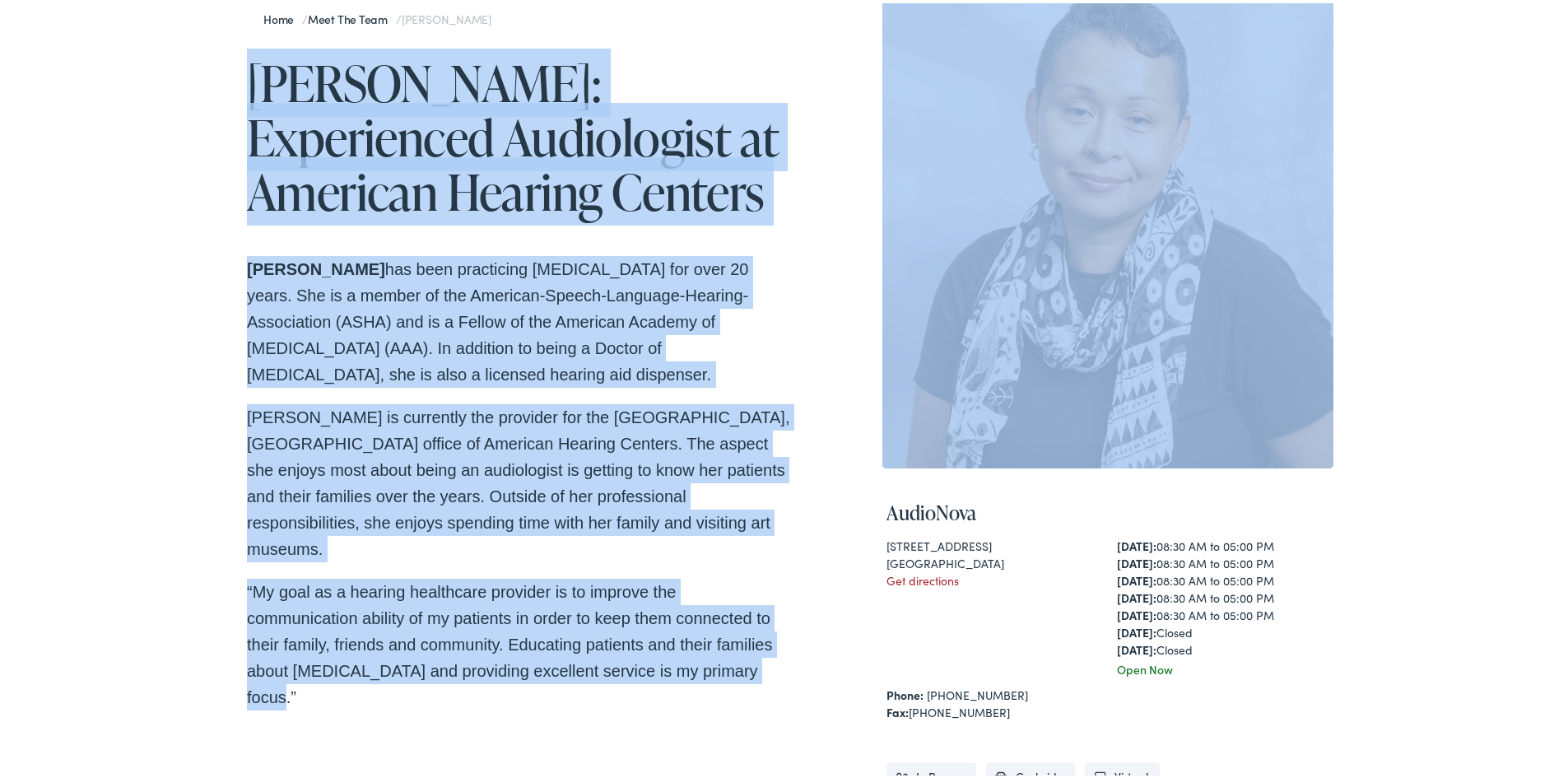
drag, startPoint x: 783, startPoint y: 663, endPoint x: 169, endPoint y: 90, distance: 839.8
click at [211, 41] on div "Home / Meet the Team / Janis Jenkins Janis Jenkins: Experienced Audiologist at …" at bounding box center [790, 478] width 1580 height 1023
click at [168, 93] on div "Home / Meet the Team / Janis Jenkins Janis Jenkins: Experienced Audiologist at …" at bounding box center [790, 478] width 1580 height 1023
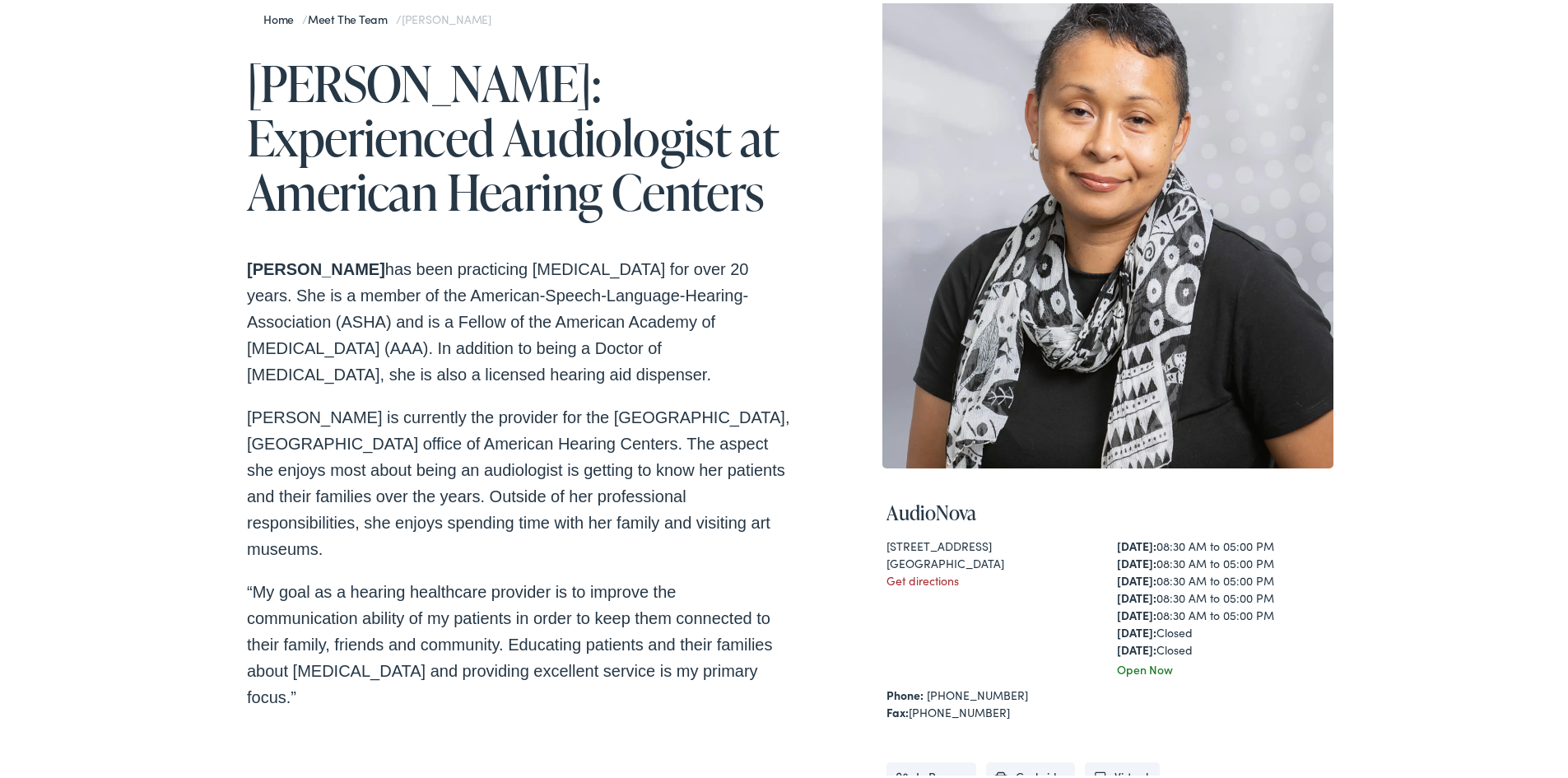
click at [793, 643] on div "Home / Meet the Team / Janis Jenkins Janis Jenkins: Experienced Audiologist at …" at bounding box center [790, 449] width 1086 height 916
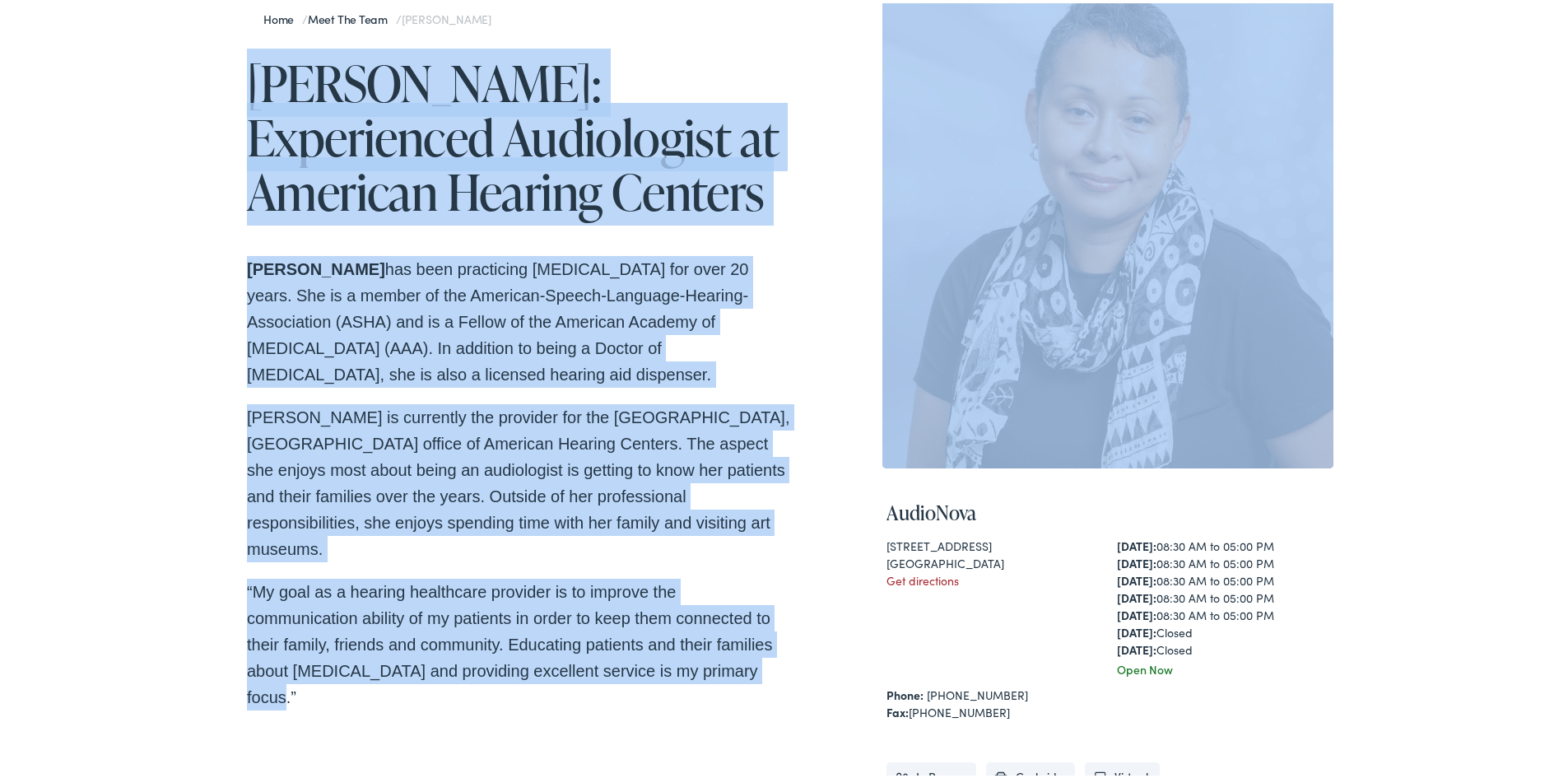
drag, startPoint x: 785, startPoint y: 648, endPoint x: 169, endPoint y: 89, distance: 831.8
click at [200, 88] on div "Home / Meet the Team / Janis Jenkins Janis Jenkins: Experienced Audiologist at …" at bounding box center [790, 478] width 1580 height 1023
click at [168, 89] on div "Home / Meet the Team / Janis Jenkins Janis Jenkins: Experienced Audiologist at …" at bounding box center [790, 478] width 1580 height 1023
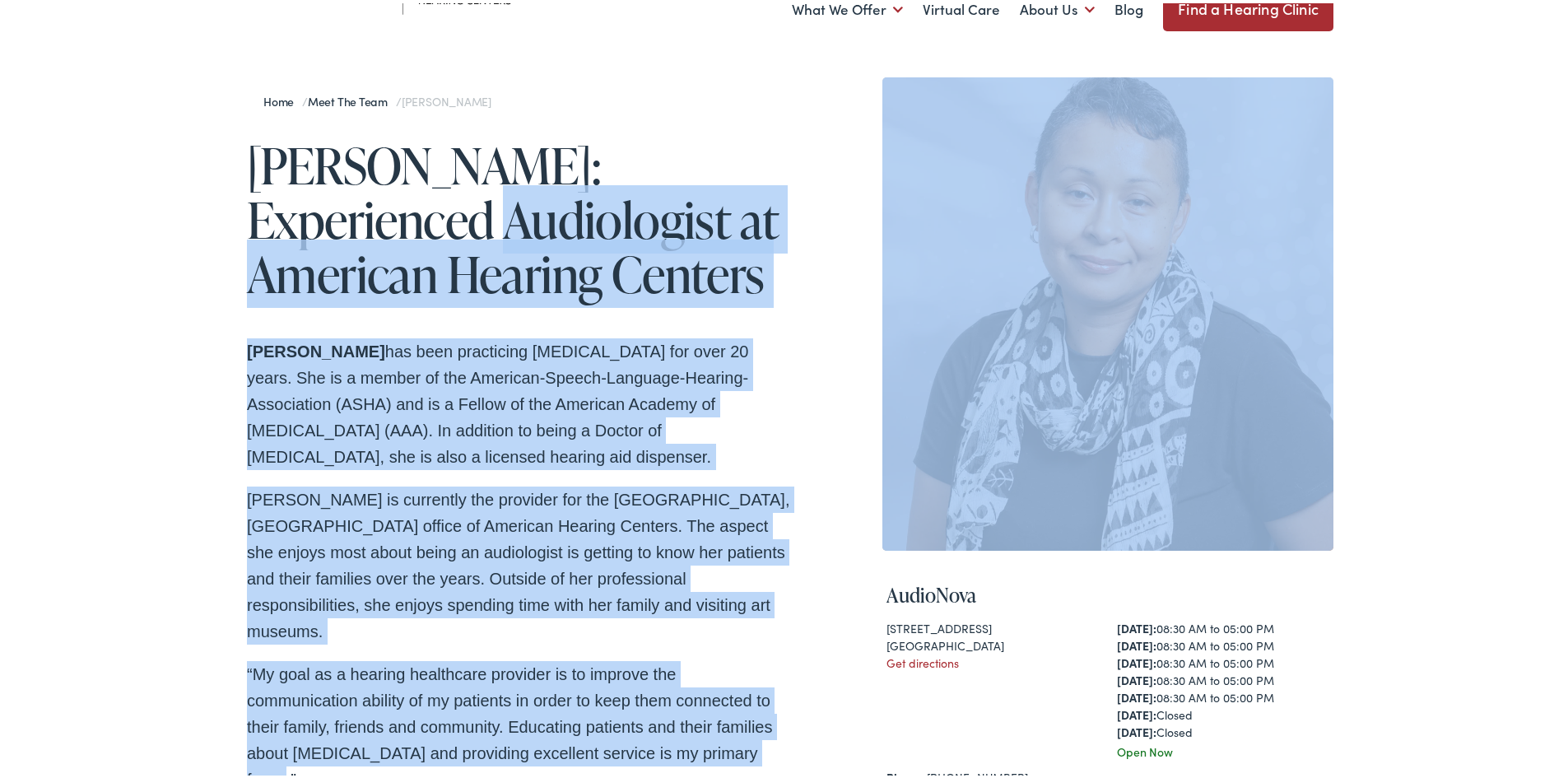
scroll to position [0, 0]
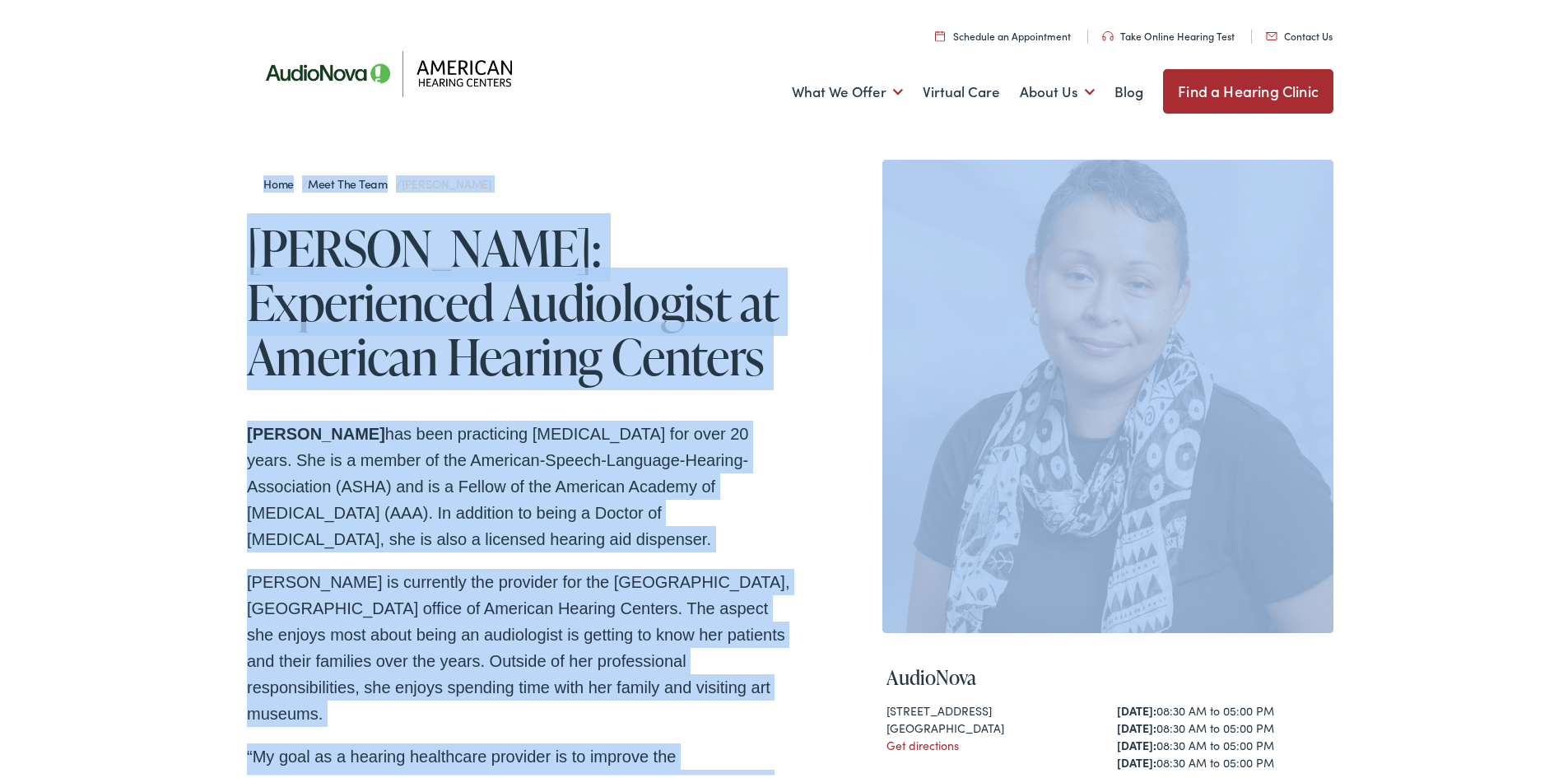
drag, startPoint x: 791, startPoint y: 414, endPoint x: 195, endPoint y: 138, distance: 656.8
click at [195, 138] on div "Home / Meet the Team / Janis Jenkins Janis Jenkins: Experienced Audiologist at …" at bounding box center [790, 643] width 1580 height 1023
click at [192, 135] on div "Home / Meet the Team / Janis Jenkins Janis Jenkins: Experienced Audiologist at …" at bounding box center [790, 643] width 1580 height 1023
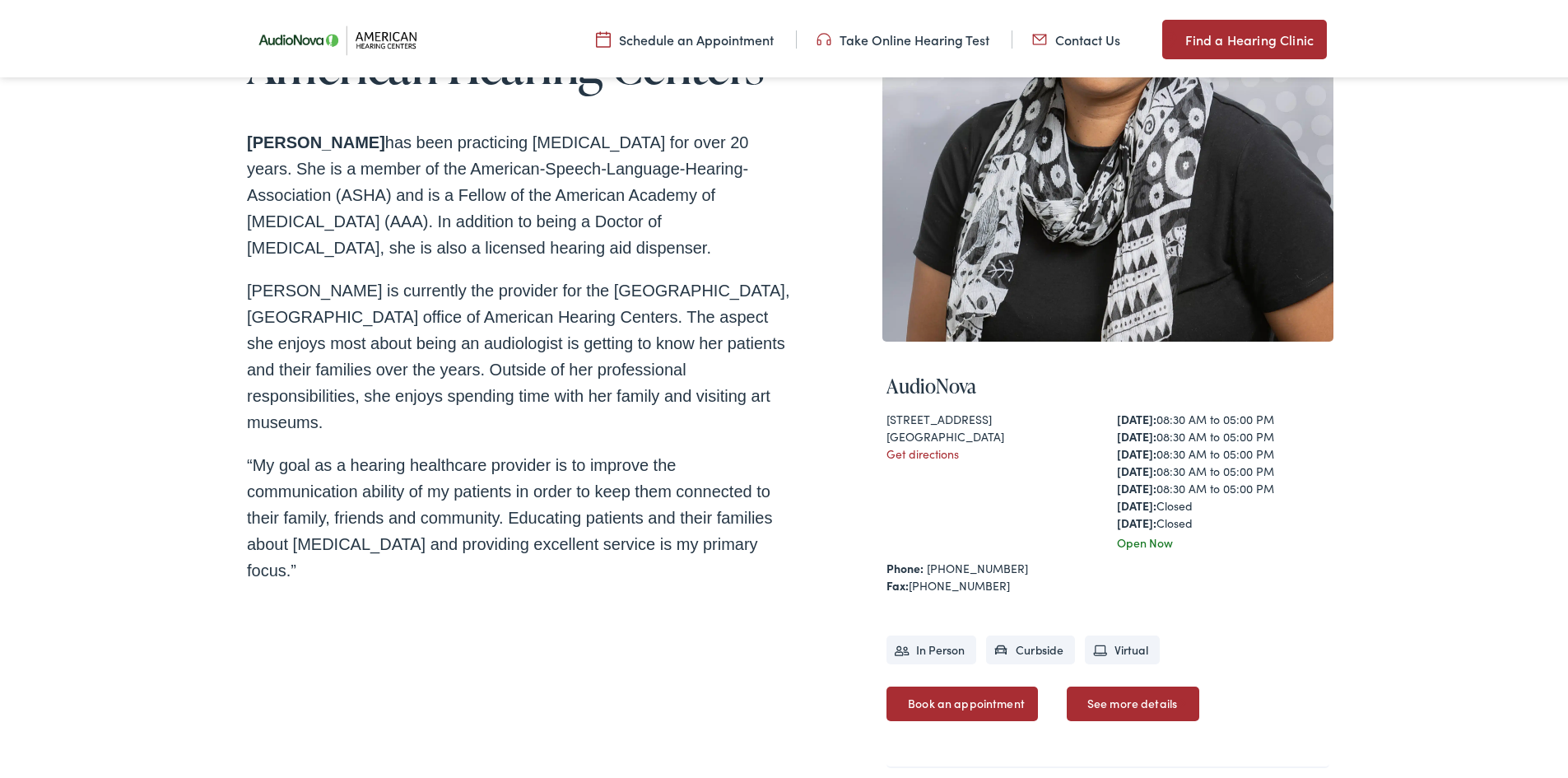
scroll to position [411, 0]
